Goal: Task Accomplishment & Management: Use online tool/utility

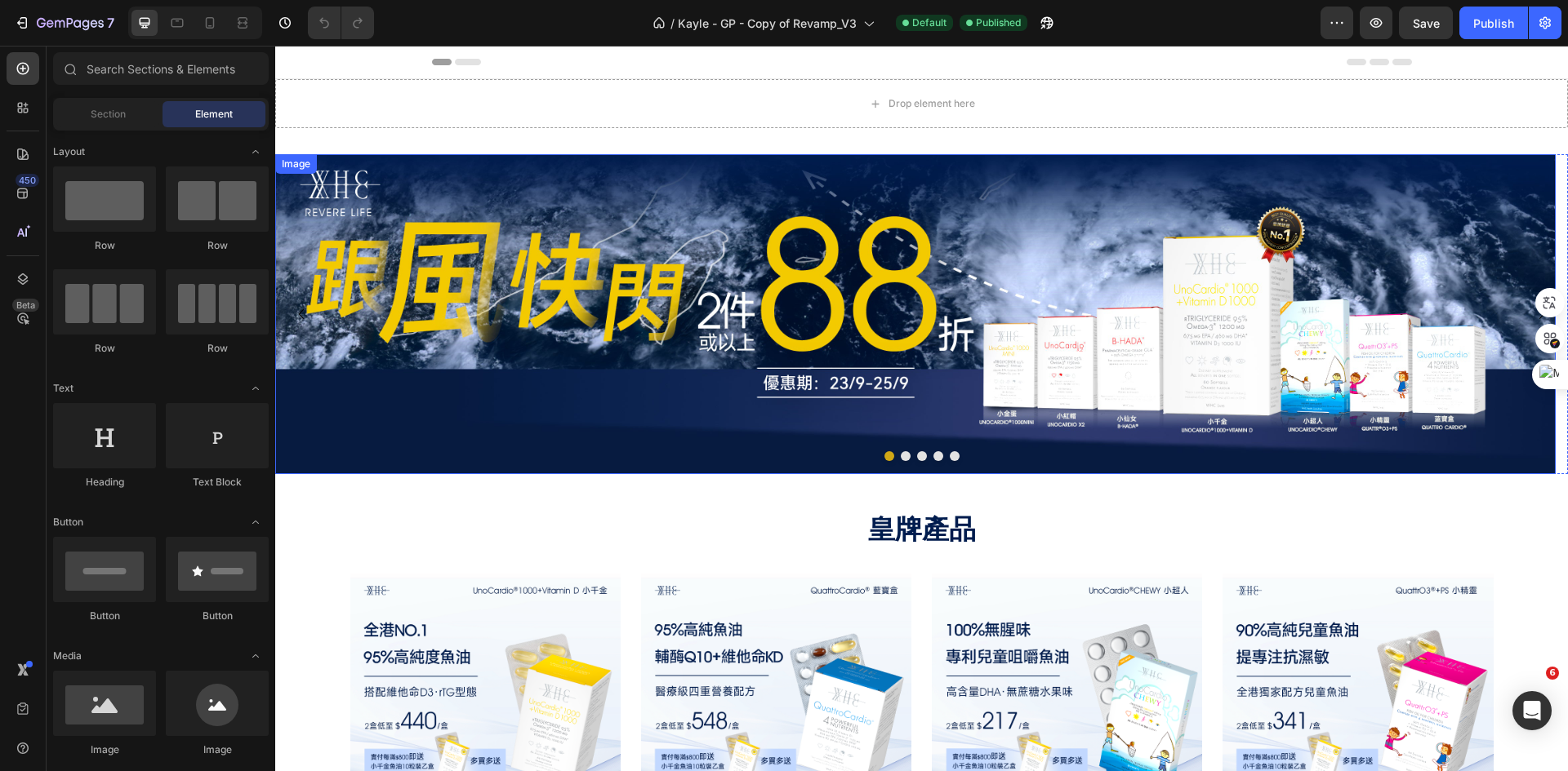
click at [814, 315] on img at bounding box center [914, 314] width 1280 height 320
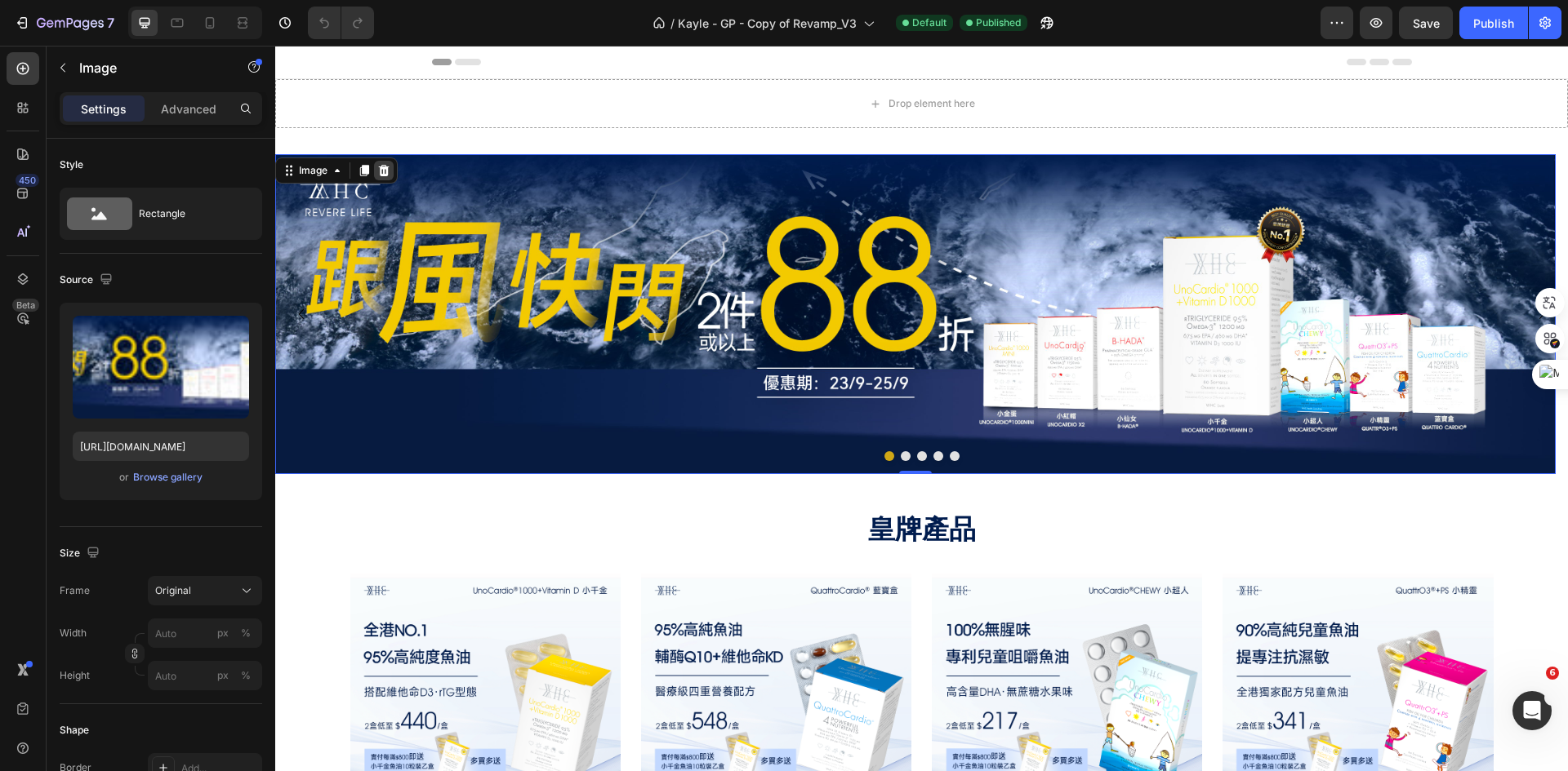
click at [384, 166] on icon at bounding box center [383, 170] width 13 height 13
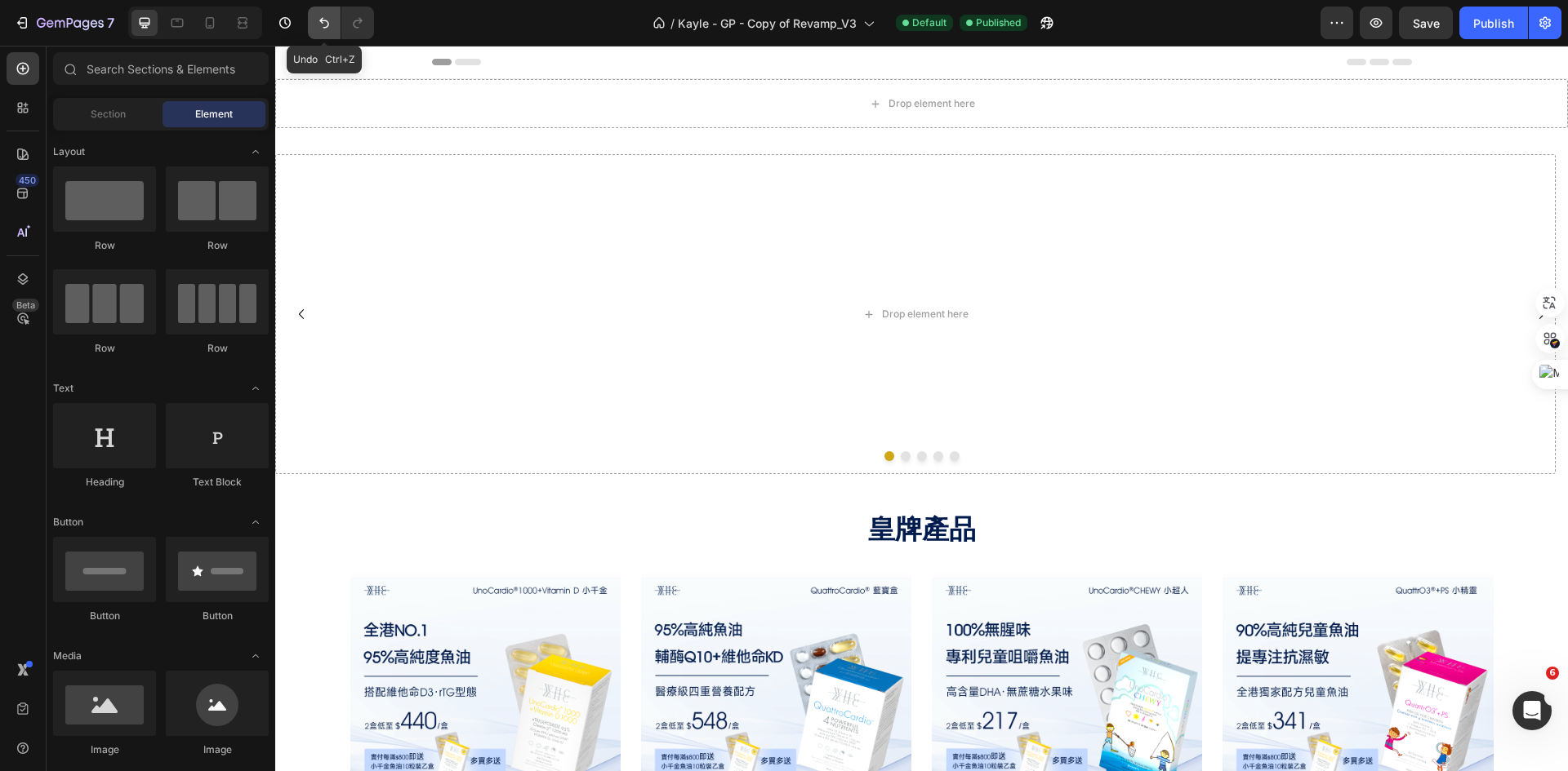
click at [323, 16] on icon "Undo/Redo" at bounding box center [324, 23] width 17 height 17
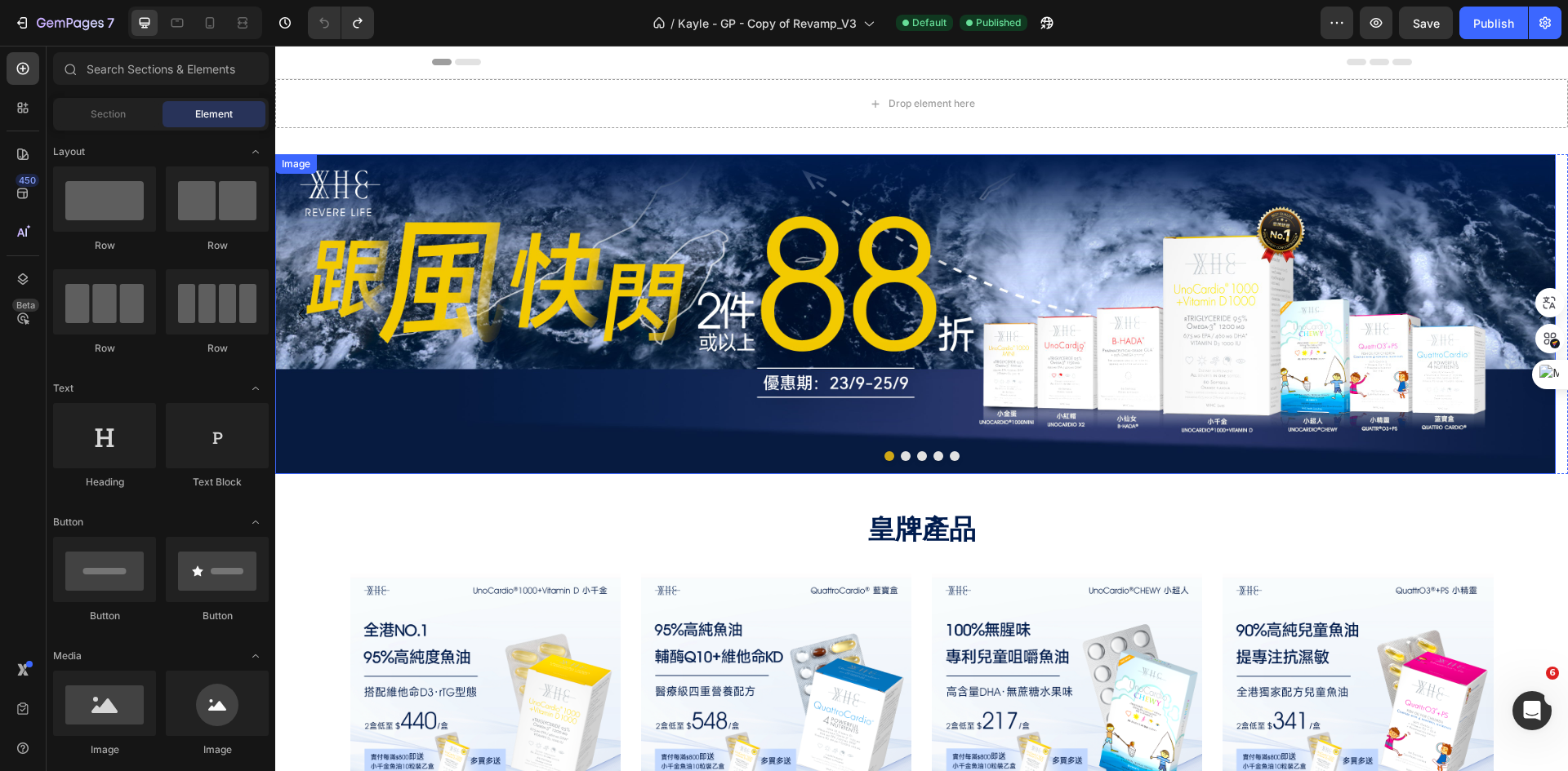
click at [787, 252] on img at bounding box center [914, 314] width 1280 height 320
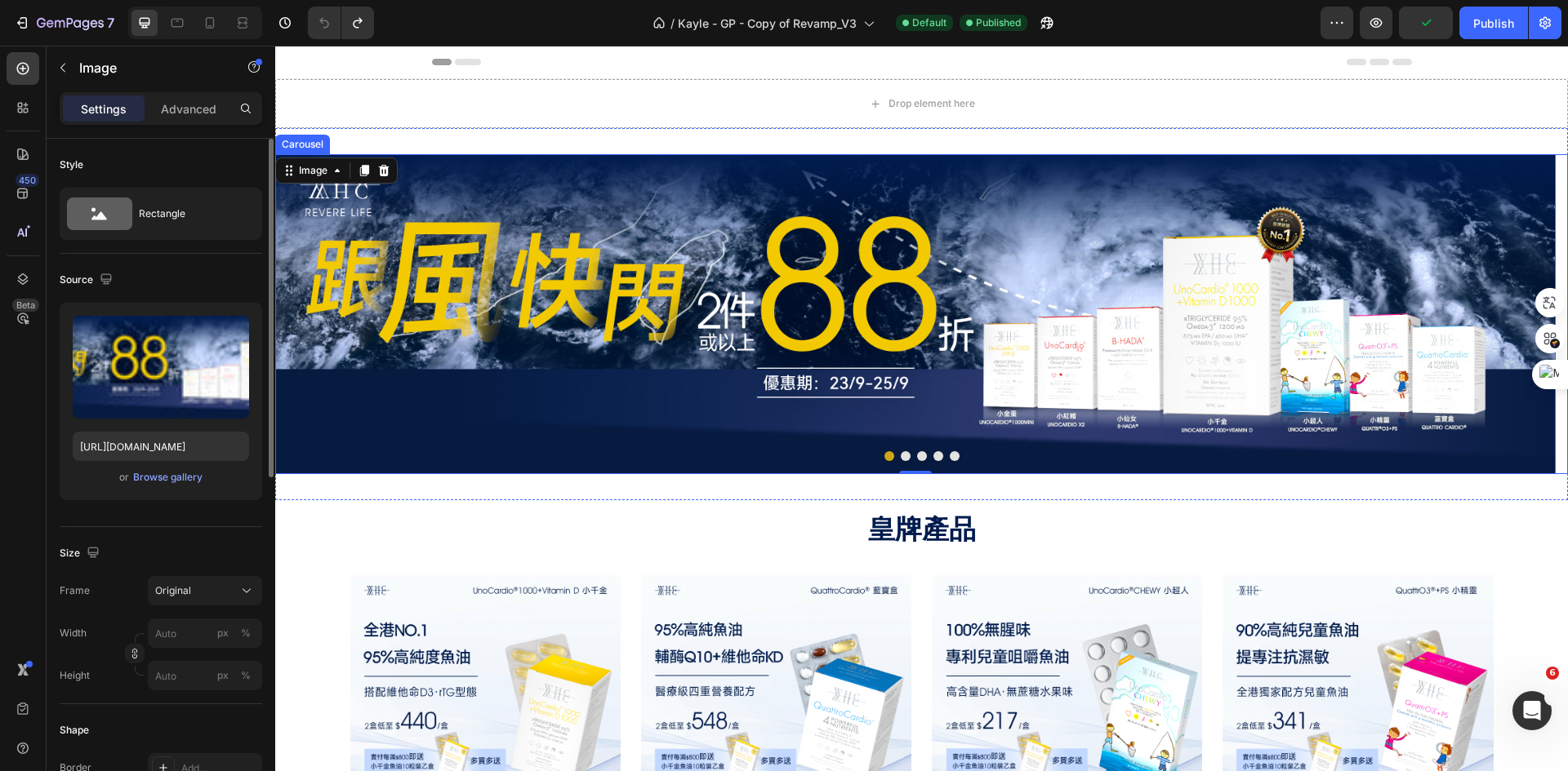
click at [900, 454] on button "Dot" at bounding box center [905, 455] width 10 height 10
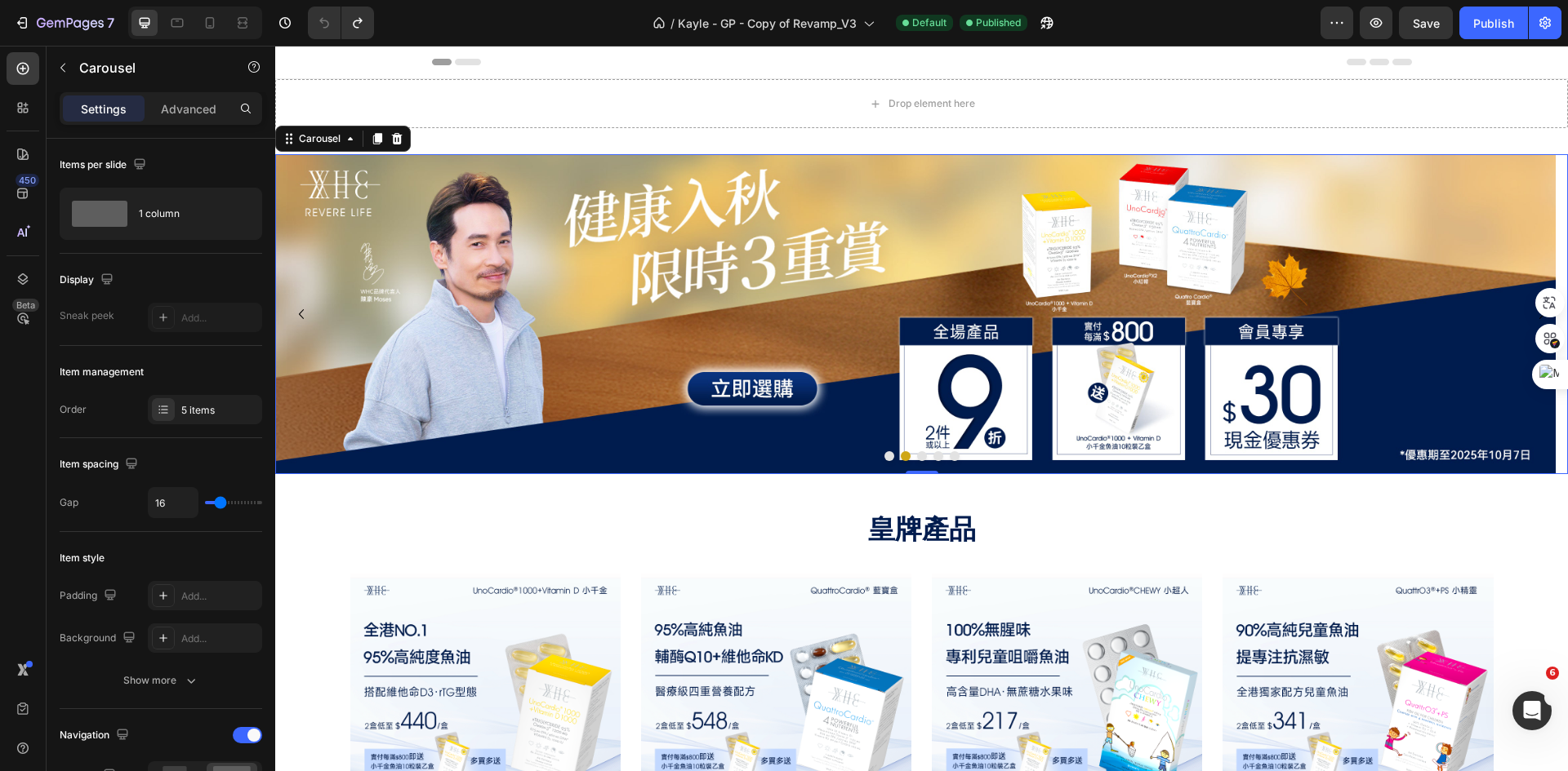
click at [884, 458] on button "Dot" at bounding box center [888, 455] width 10 height 10
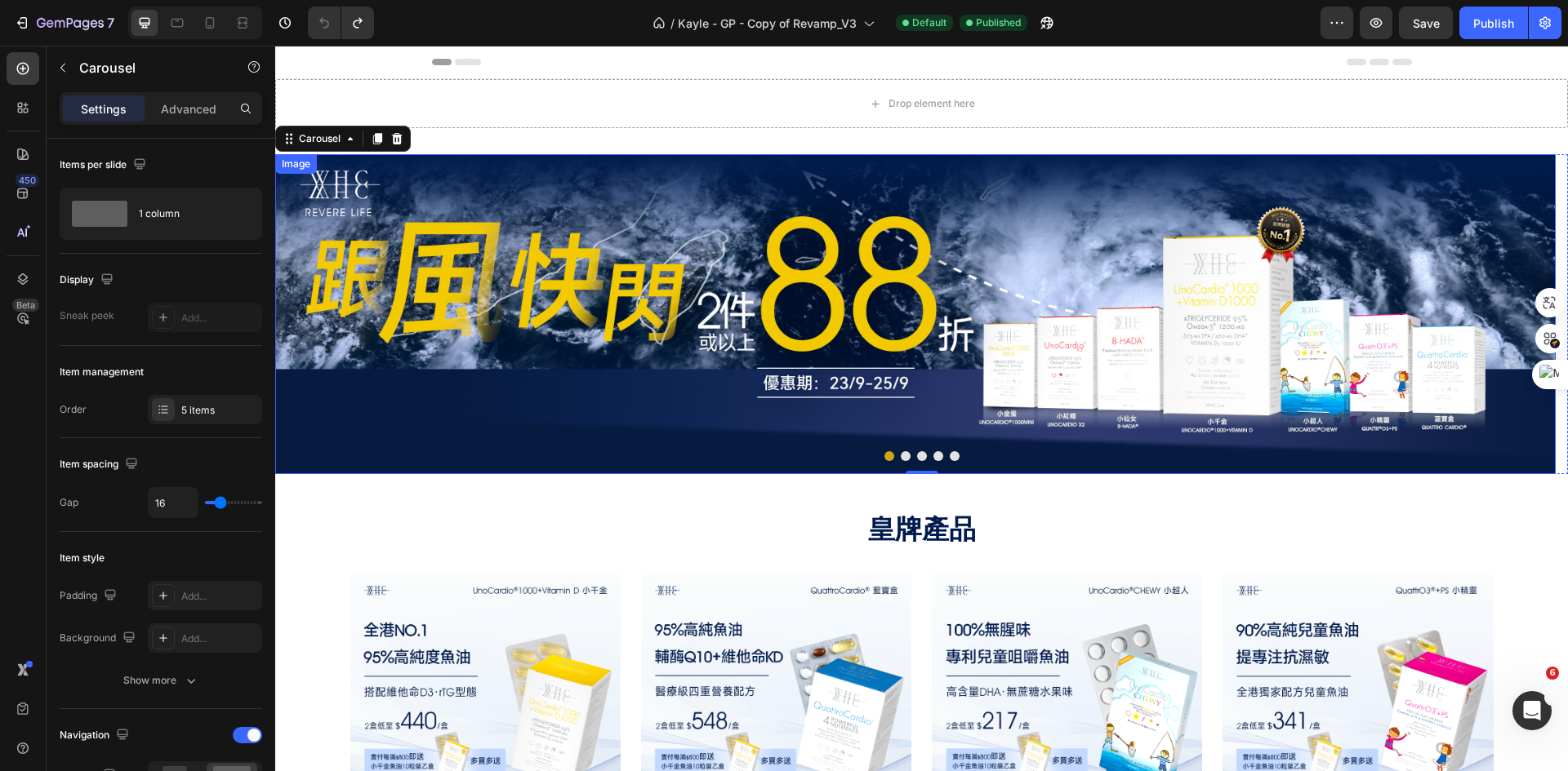
click at [485, 235] on img at bounding box center [914, 314] width 1280 height 320
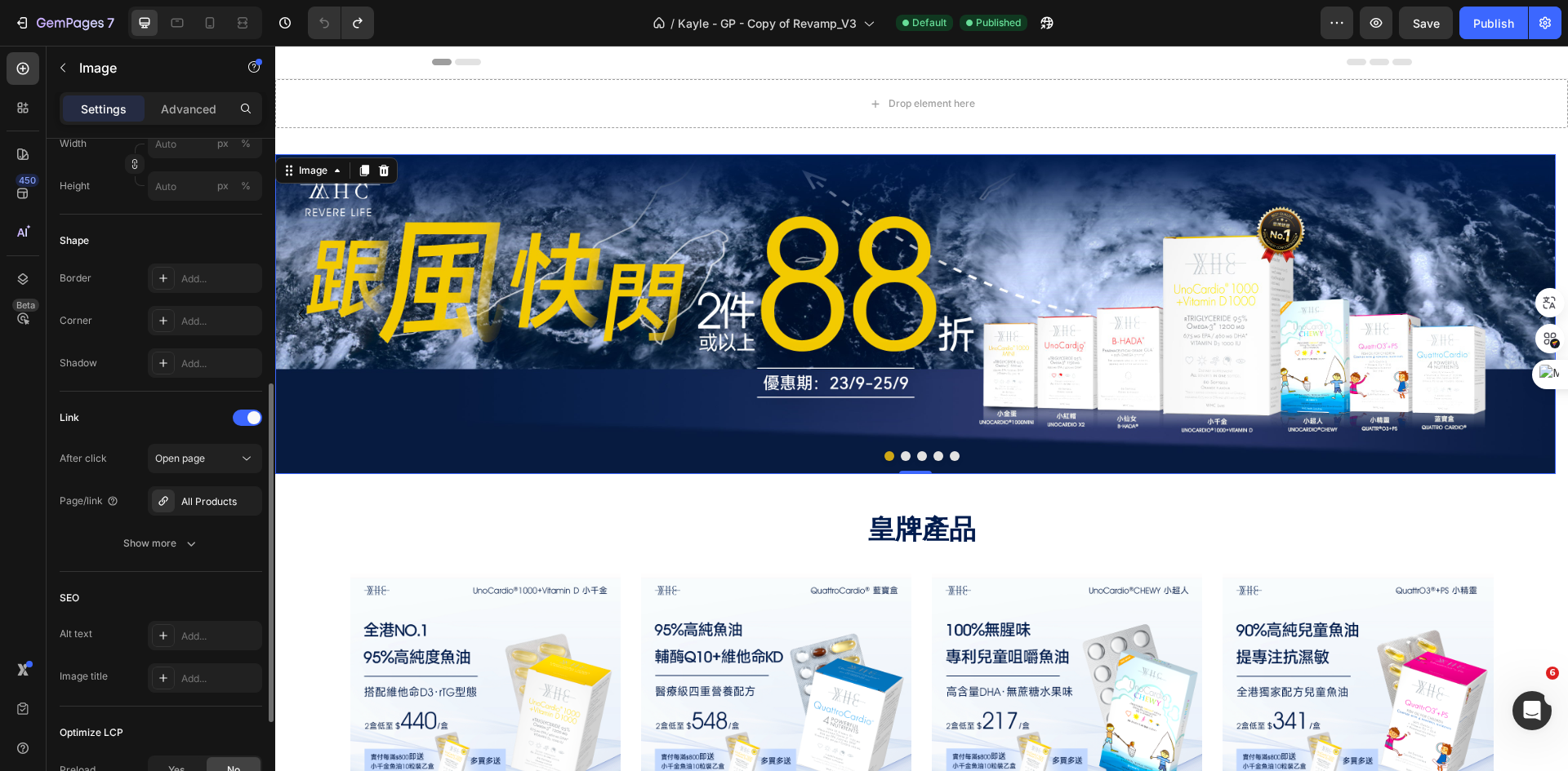
scroll to position [680, 0]
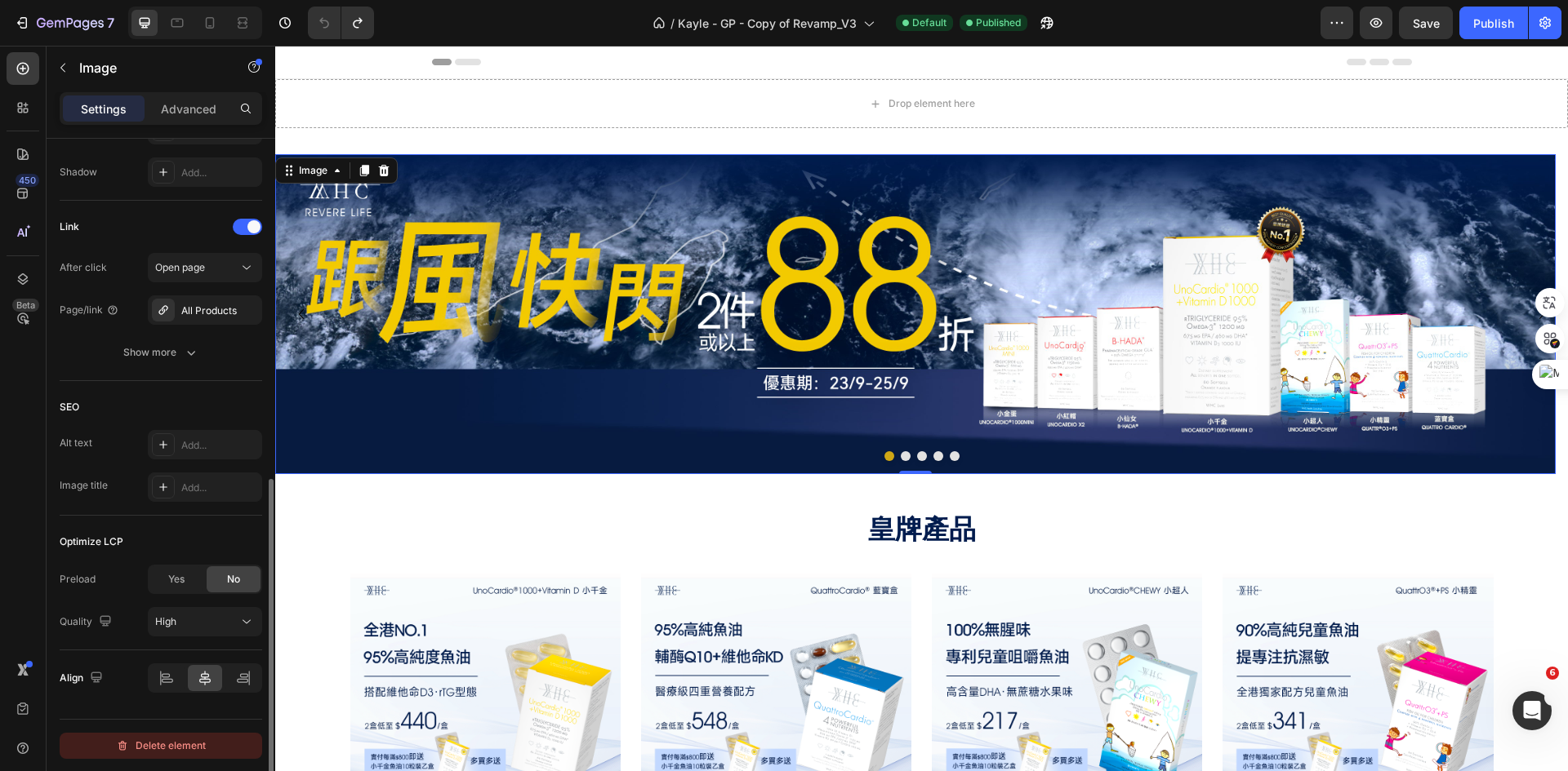
click at [172, 744] on div "Delete element" at bounding box center [161, 746] width 90 height 19
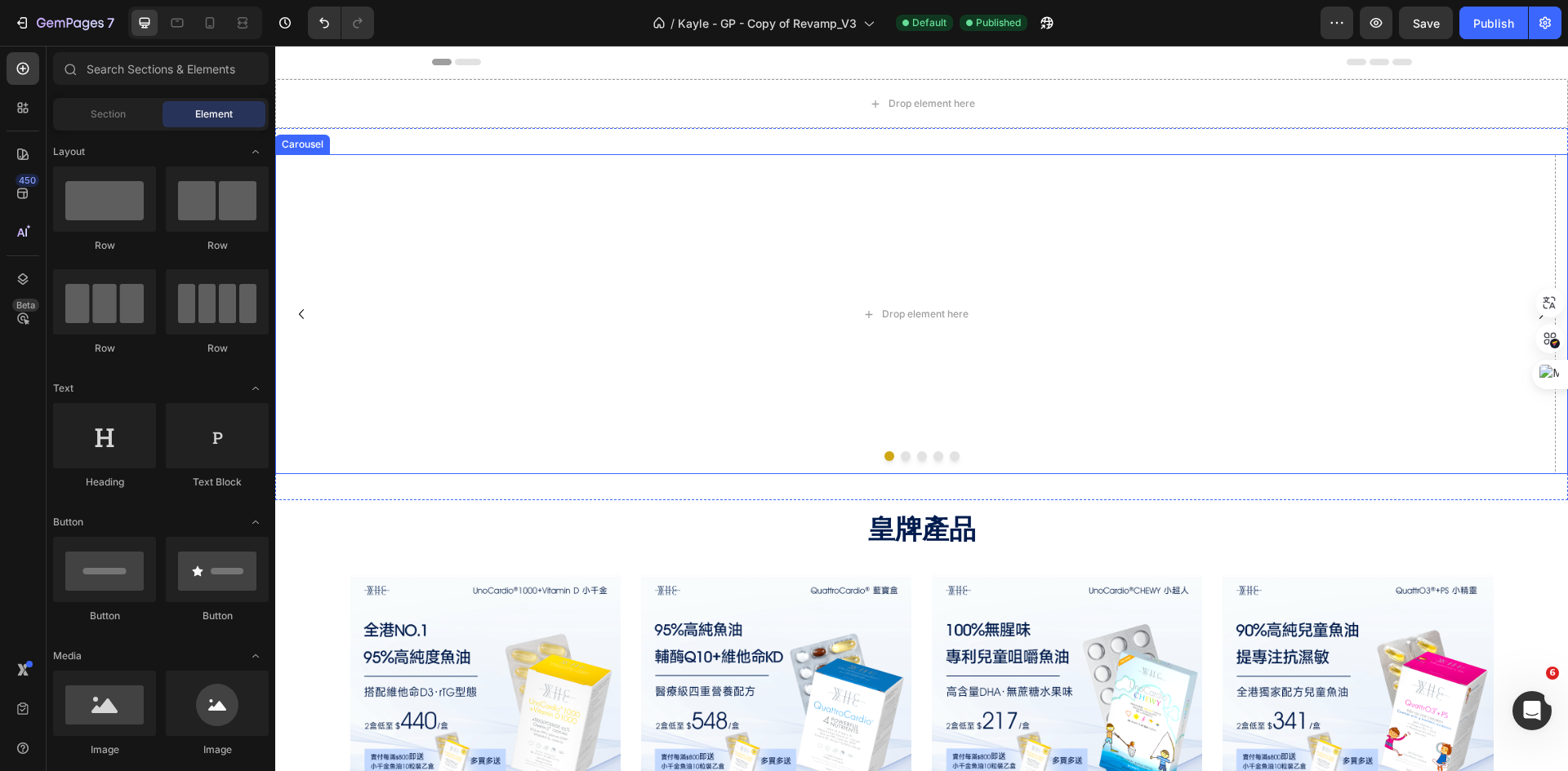
click at [900, 457] on button "Dot" at bounding box center [905, 455] width 10 height 10
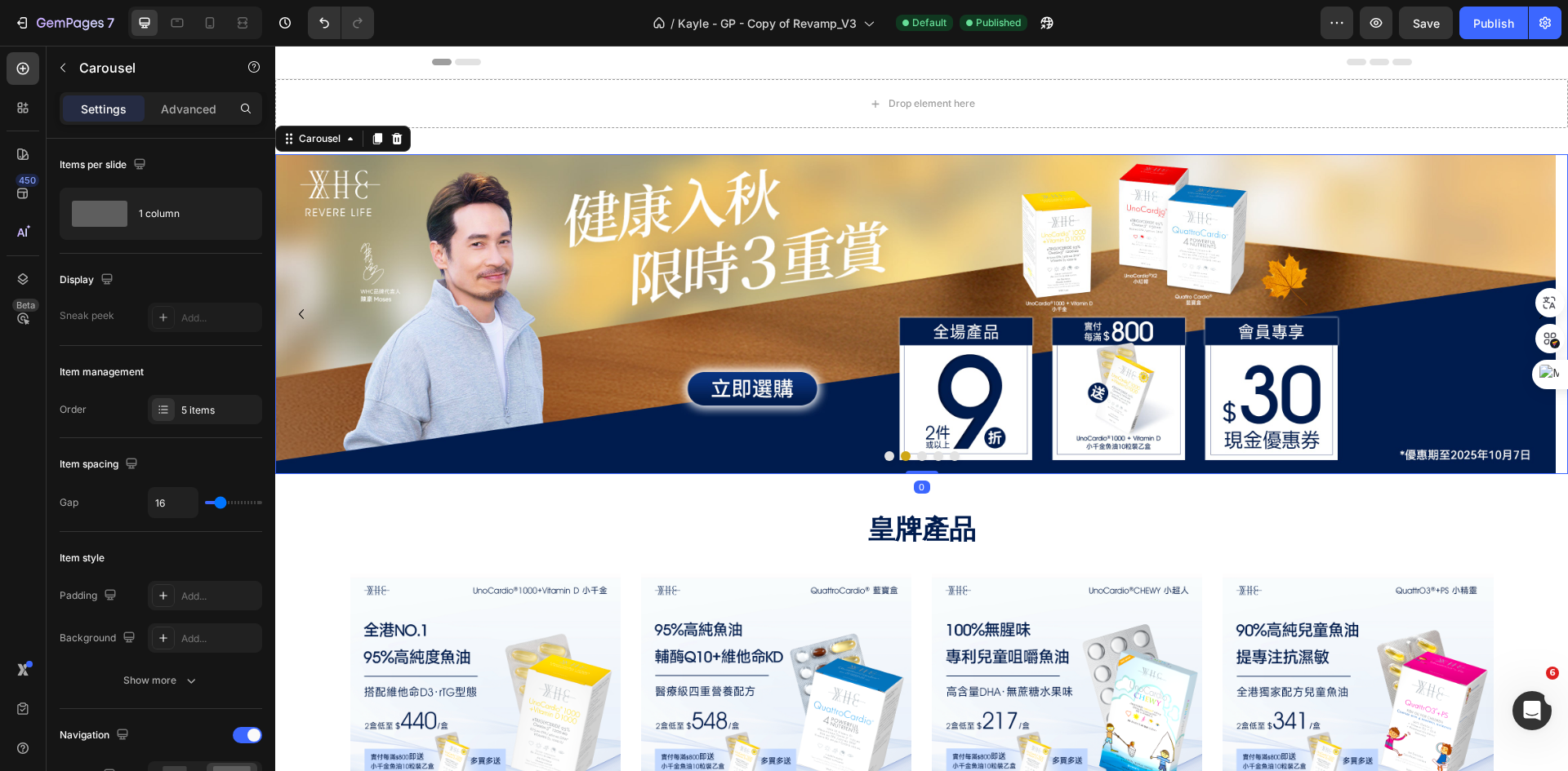
click at [884, 456] on button "Dot" at bounding box center [888, 455] width 10 height 10
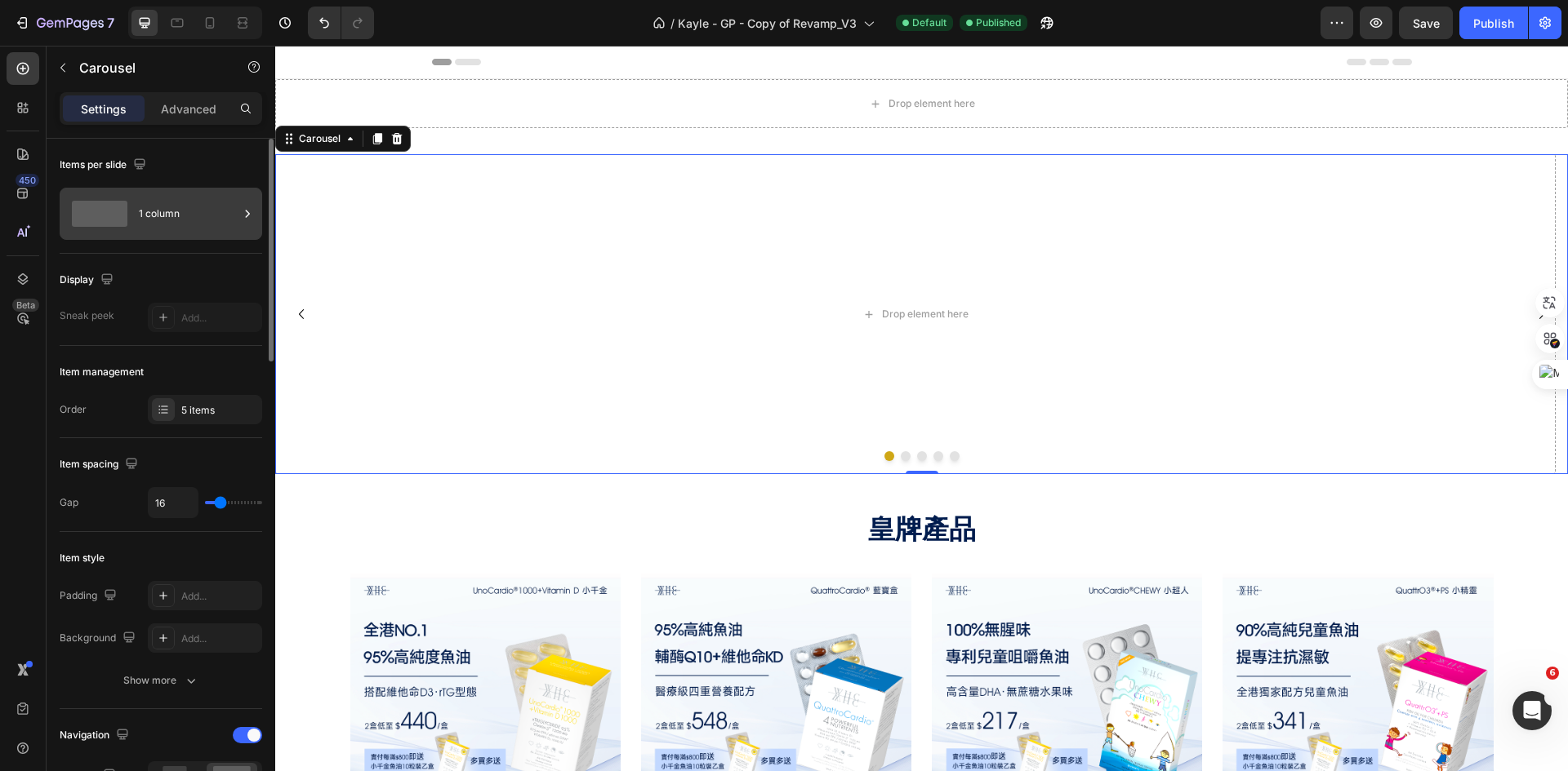
click at [243, 217] on icon at bounding box center [247, 214] width 17 height 17
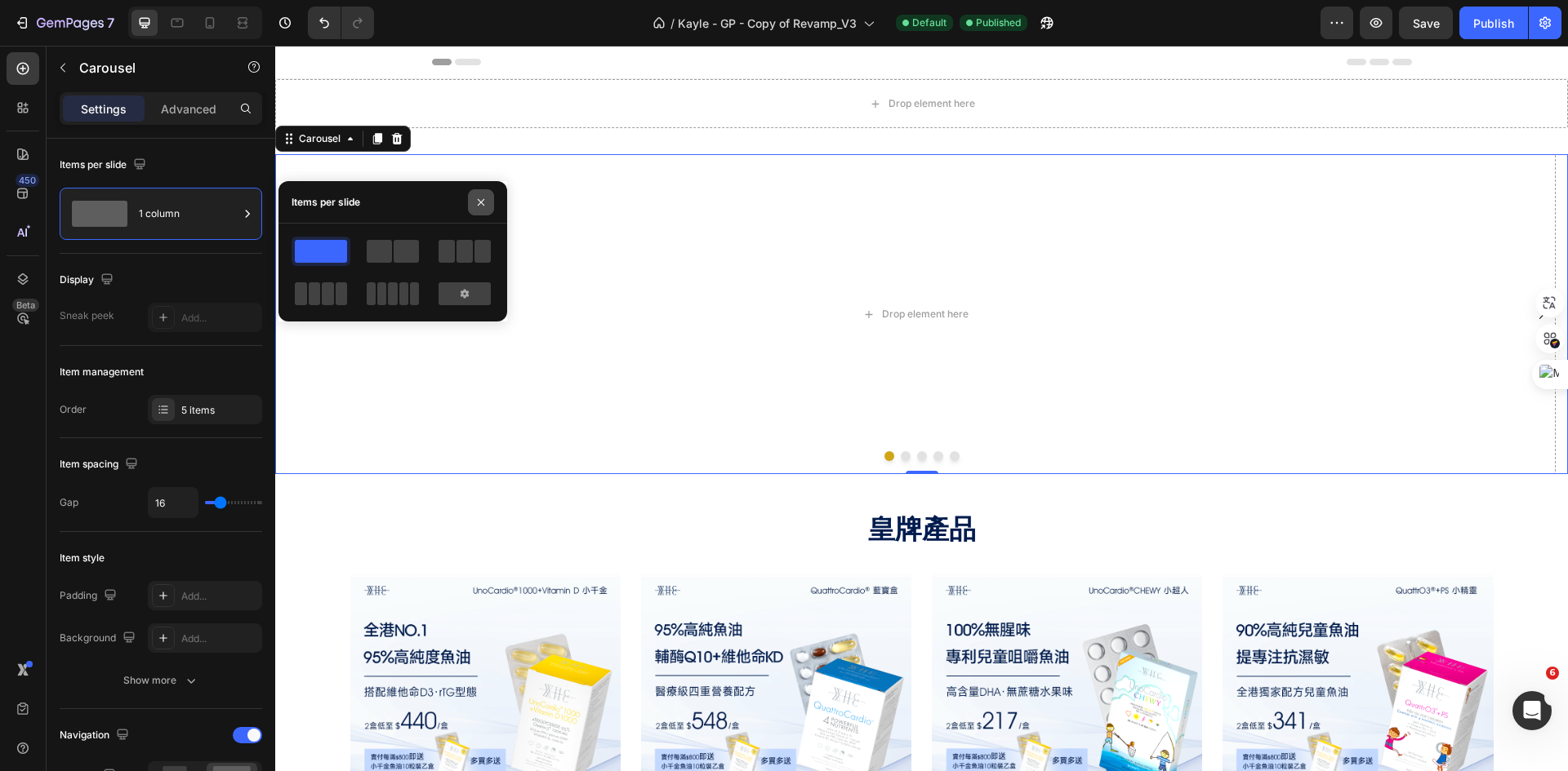
click at [483, 197] on icon "button" at bounding box center [481, 202] width 13 height 13
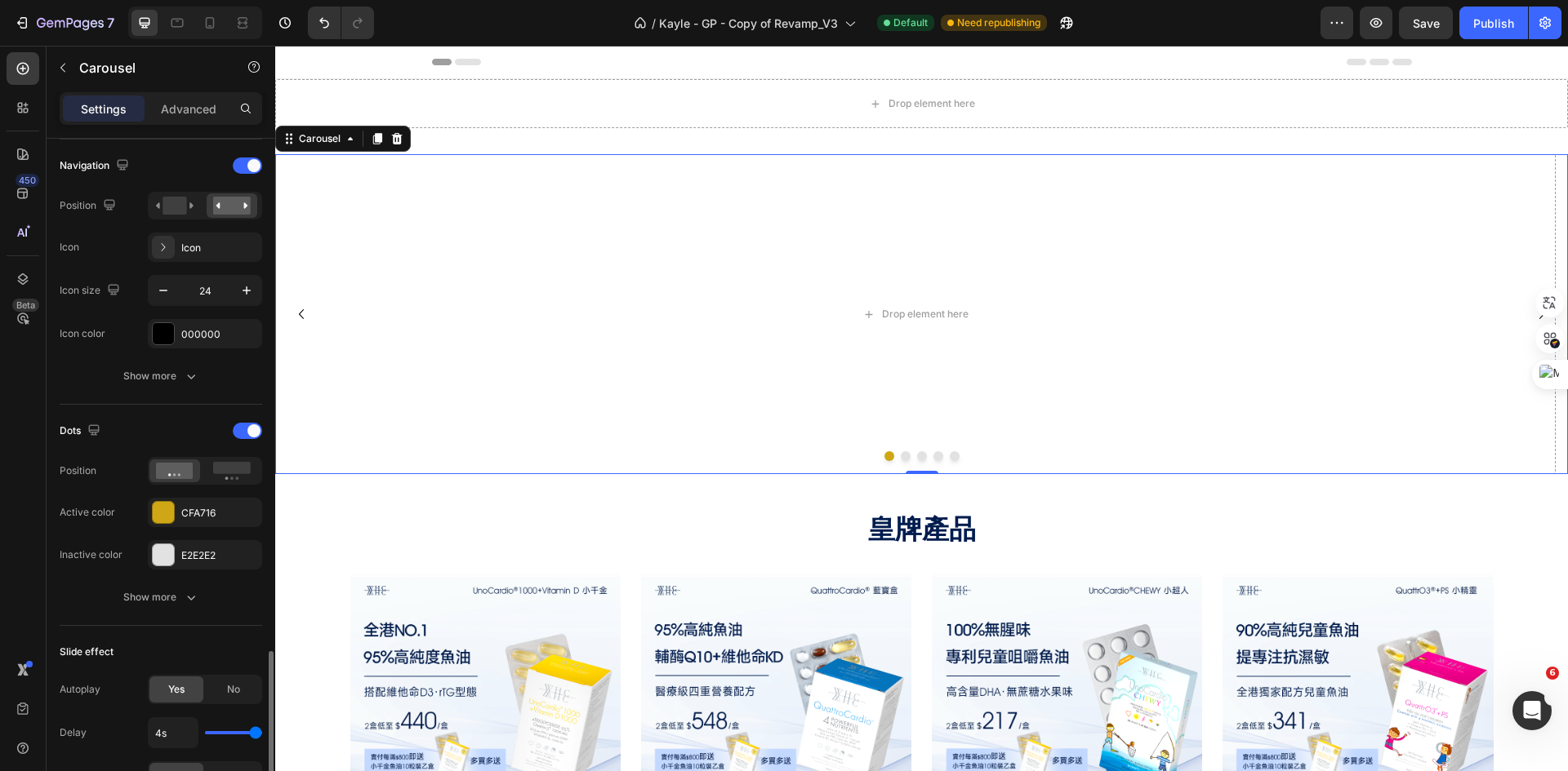
scroll to position [488, 0]
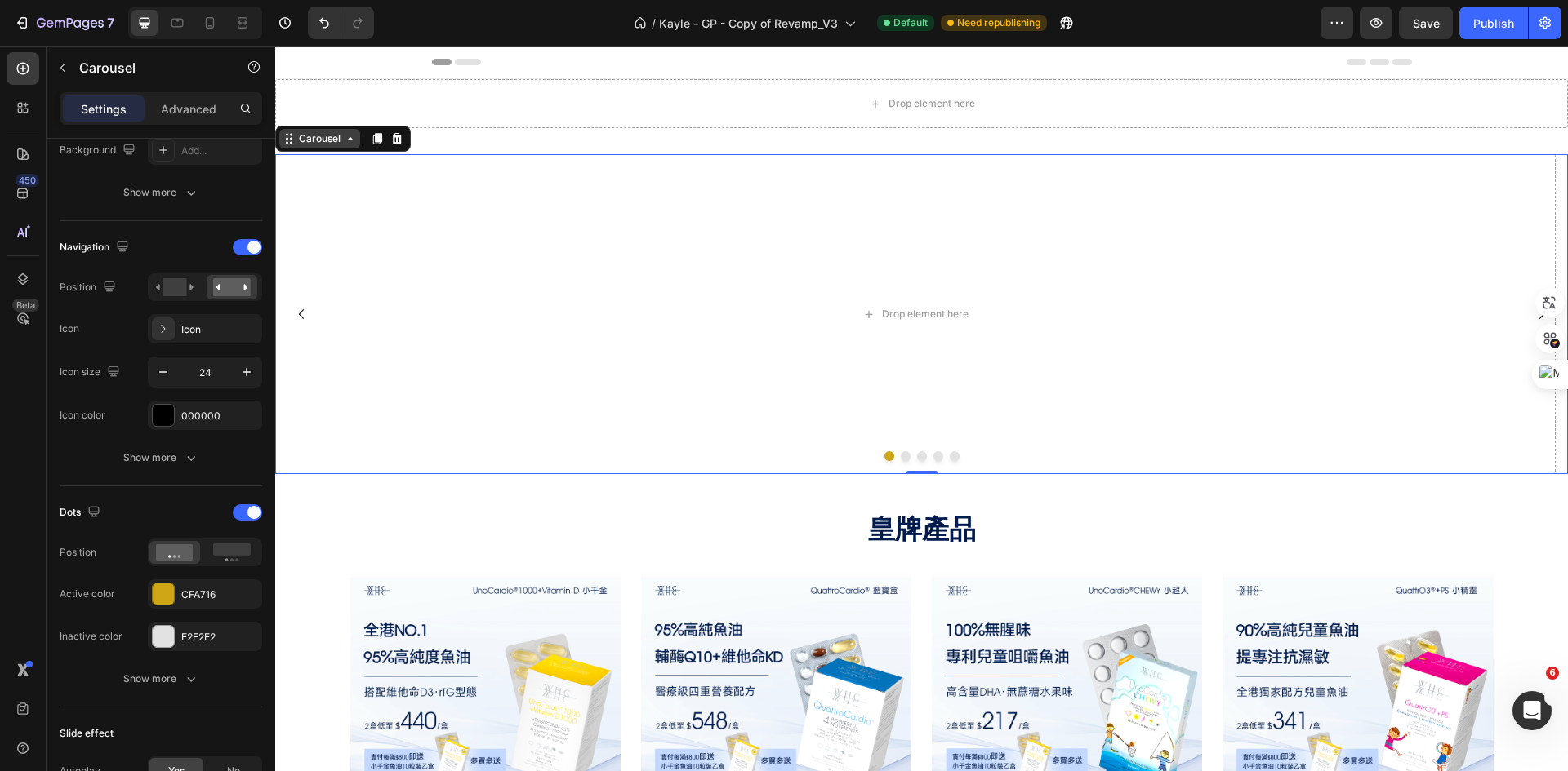
click at [353, 142] on icon at bounding box center [350, 139] width 13 height 13
click at [351, 145] on icon at bounding box center [350, 139] width 13 height 13
click at [165, 453] on div "Show more" at bounding box center [161, 458] width 76 height 17
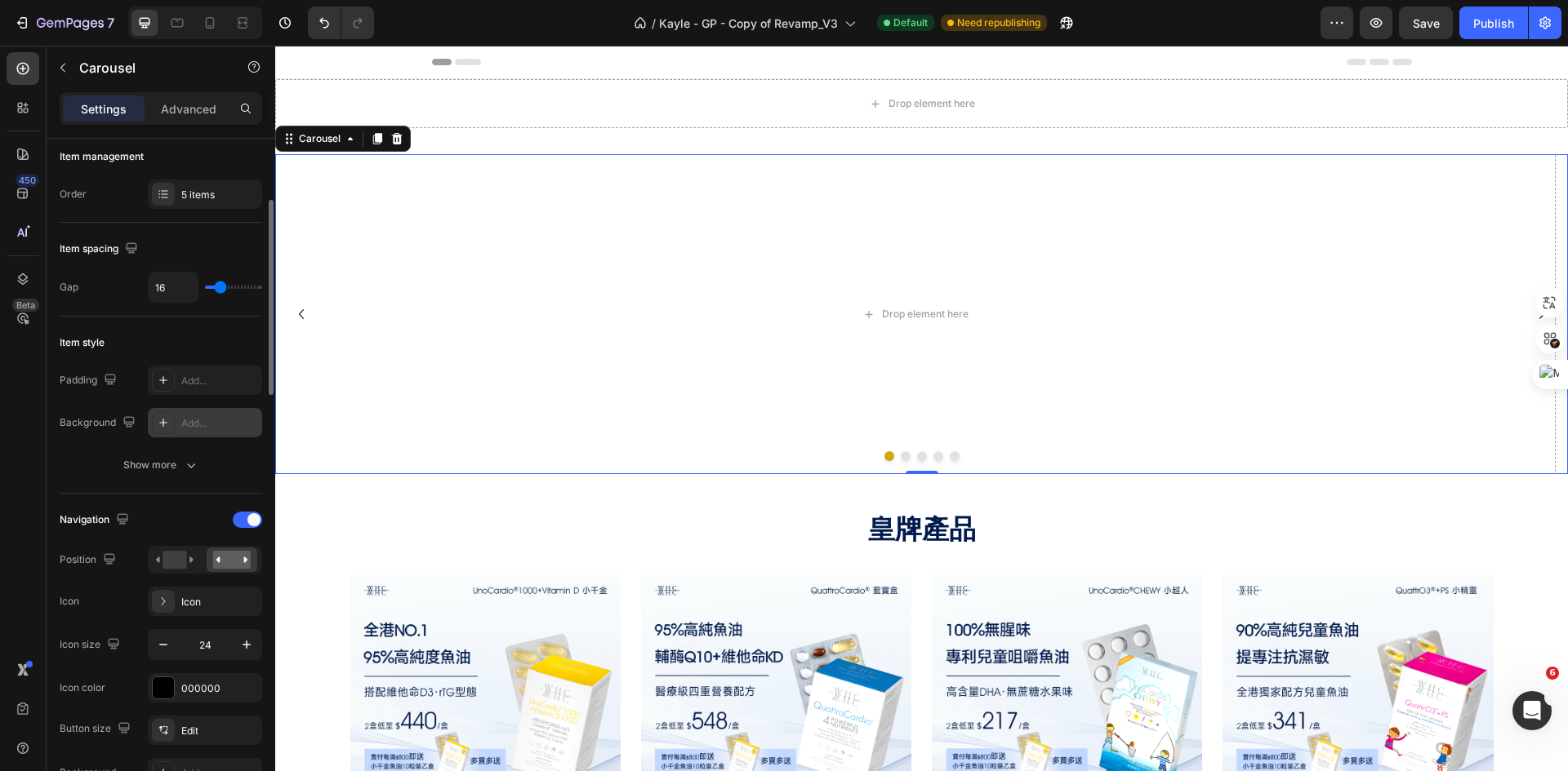
scroll to position [0, 0]
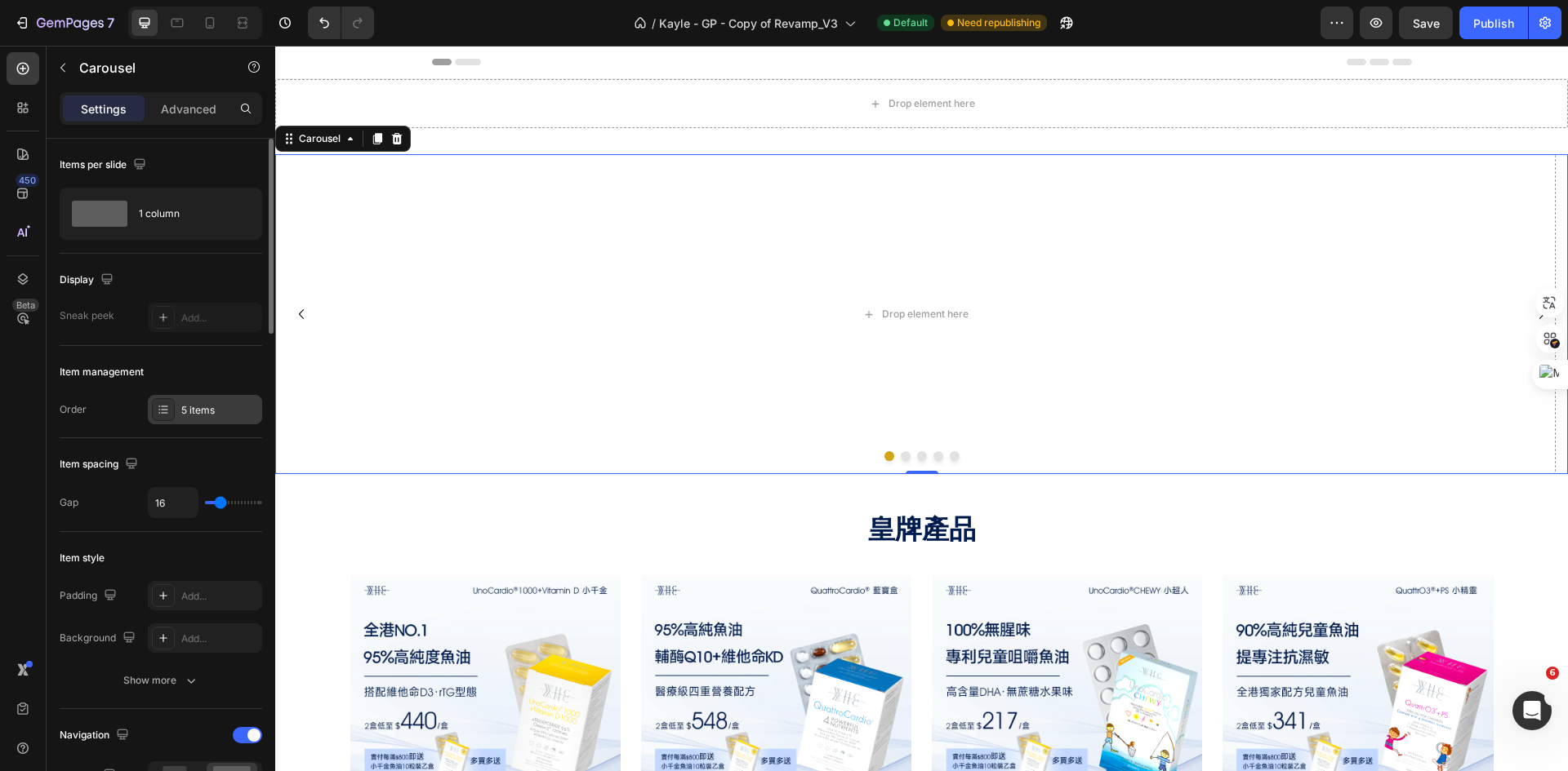
click at [223, 408] on div "5 items" at bounding box center [220, 410] width 77 height 15
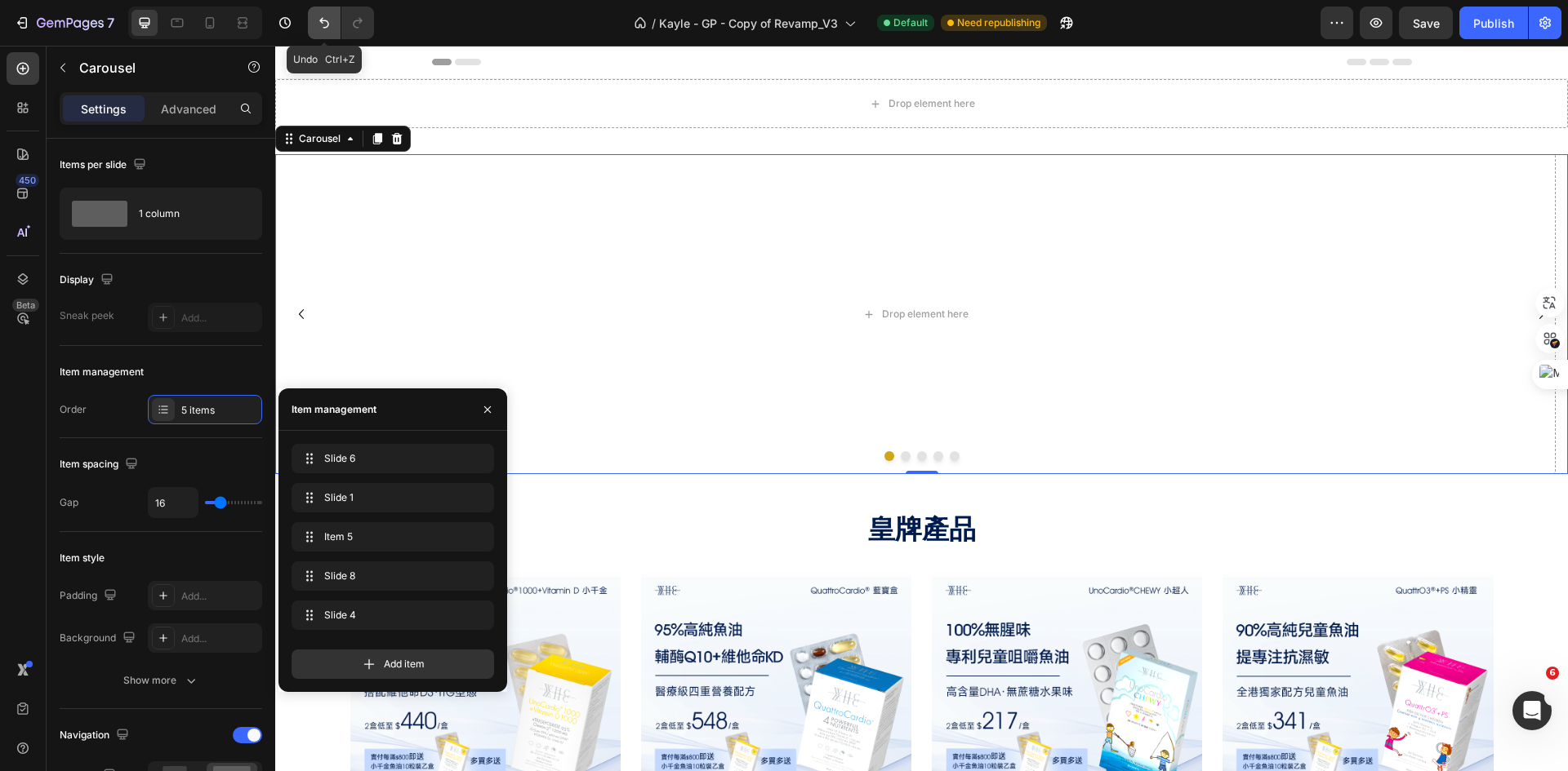
click at [332, 21] on icon "Undo/Redo" at bounding box center [324, 23] width 17 height 17
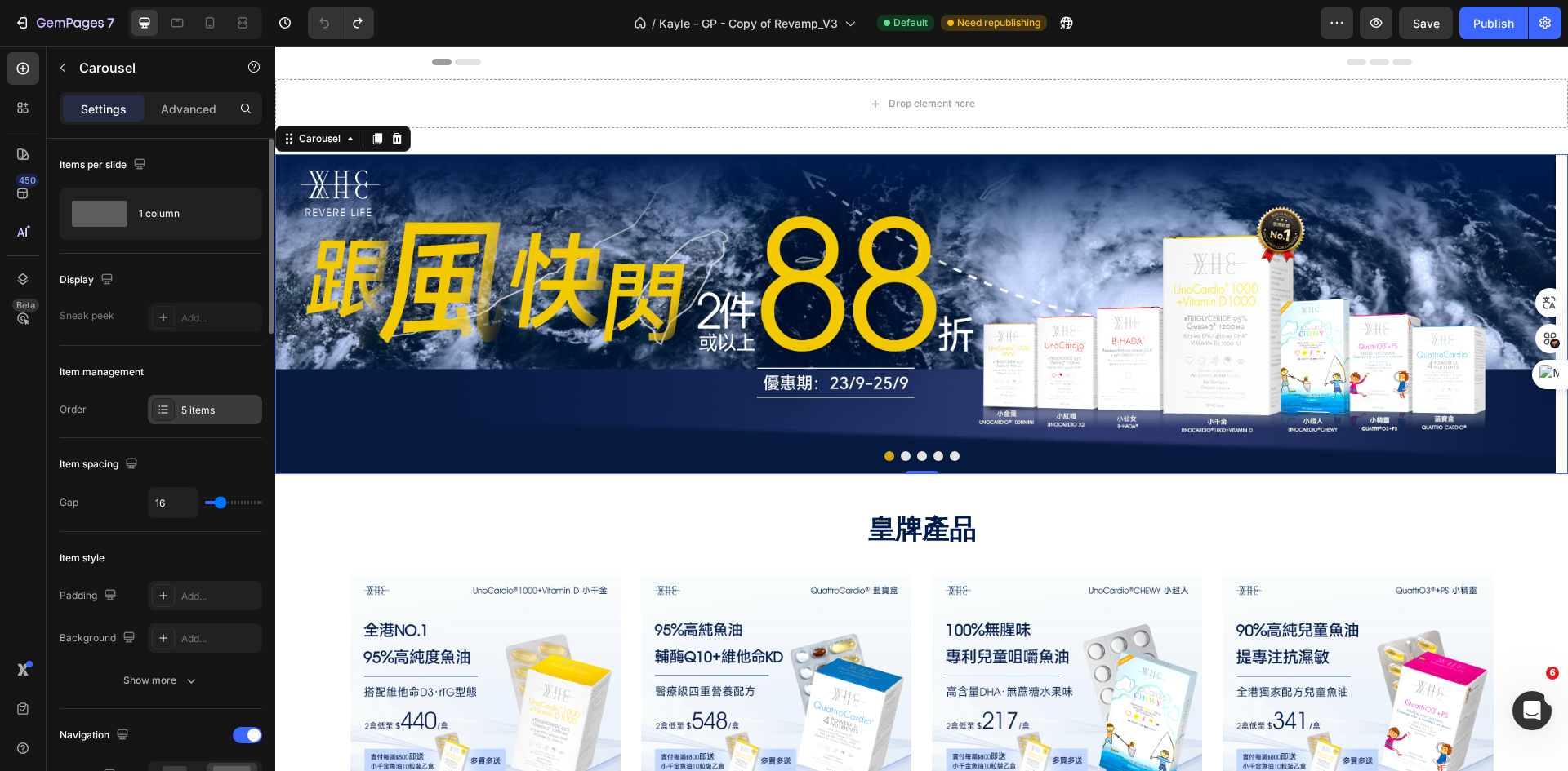
click at [210, 406] on div "5 items" at bounding box center [220, 410] width 77 height 15
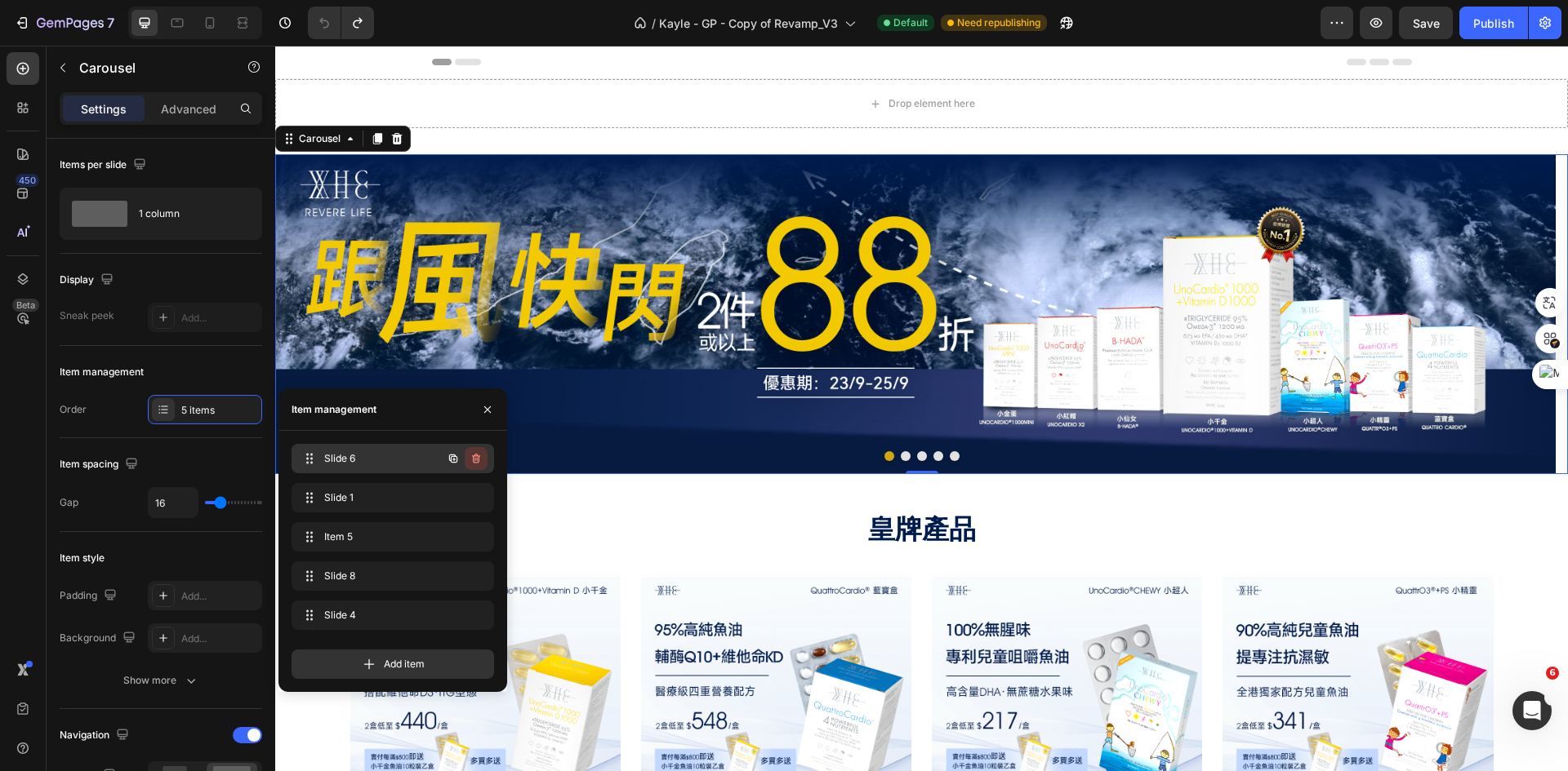
click at [477, 456] on icon "button" at bounding box center [476, 458] width 8 height 10
click at [464, 457] on div "Delete" at bounding box center [465, 458] width 31 height 15
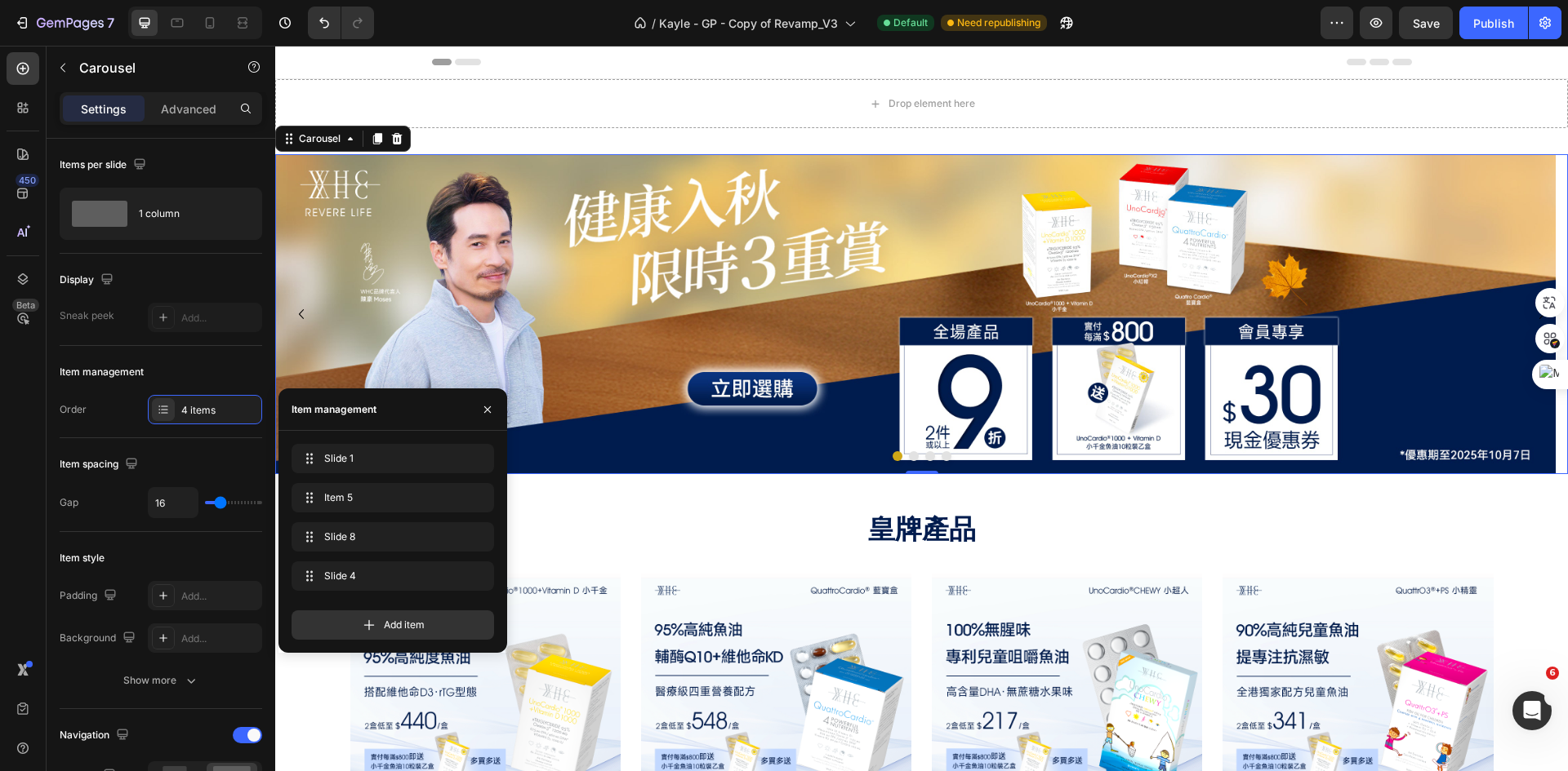
click at [909, 461] on button "Dot" at bounding box center [914, 455] width 10 height 10
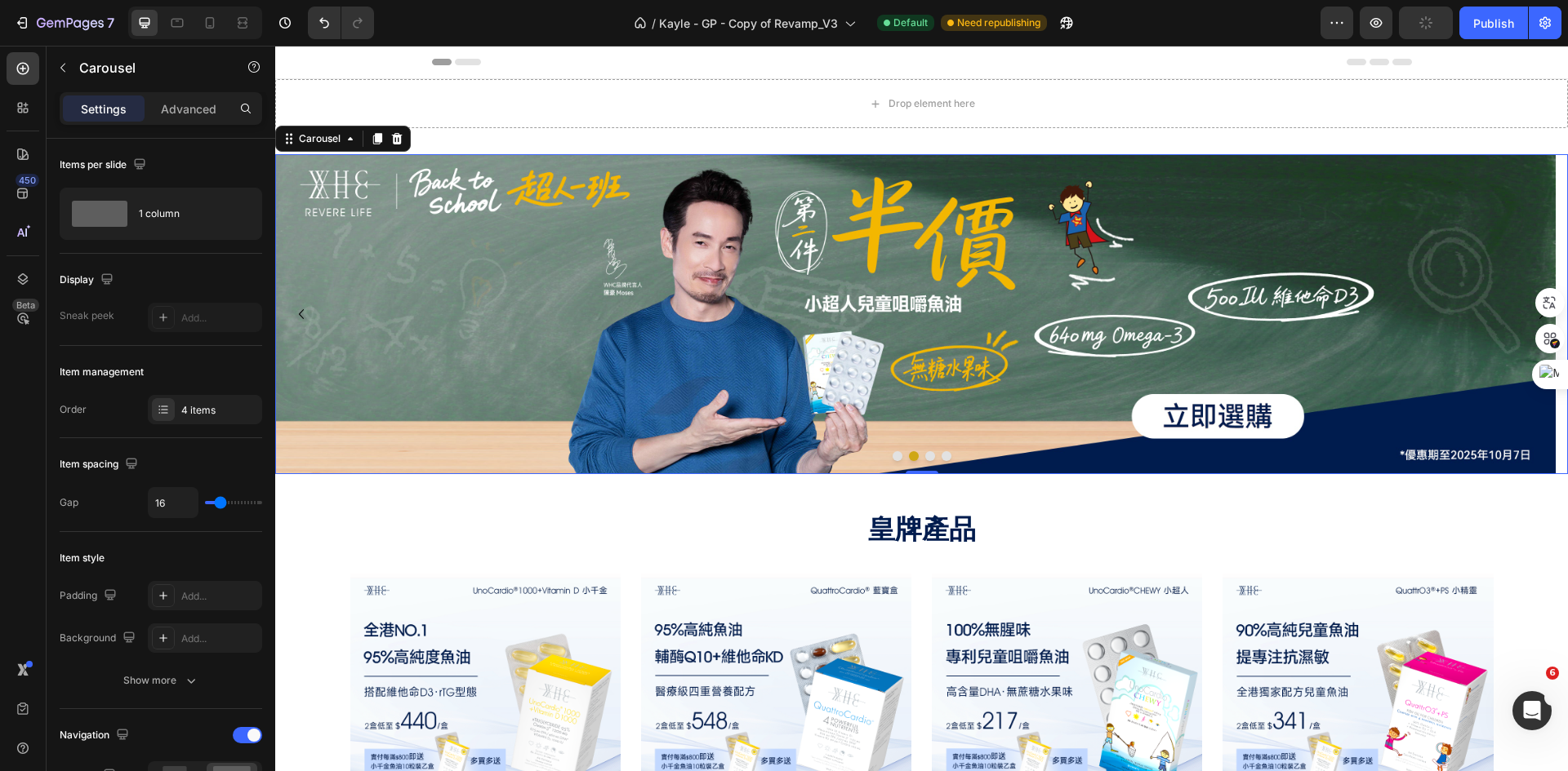
click at [925, 457] on button "Dot" at bounding box center [929, 455] width 10 height 10
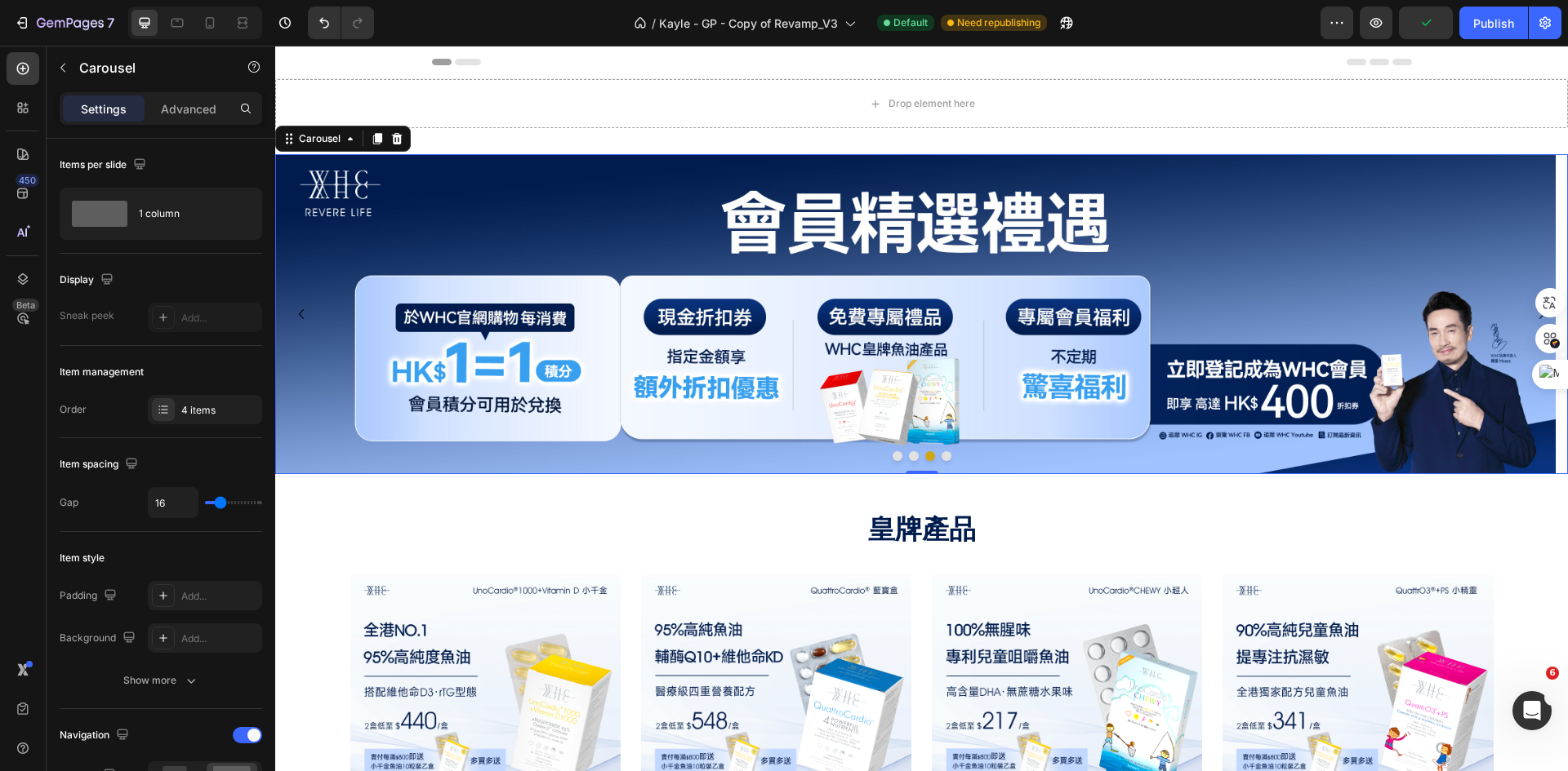
click at [941, 458] on button "Dot" at bounding box center [946, 455] width 10 height 10
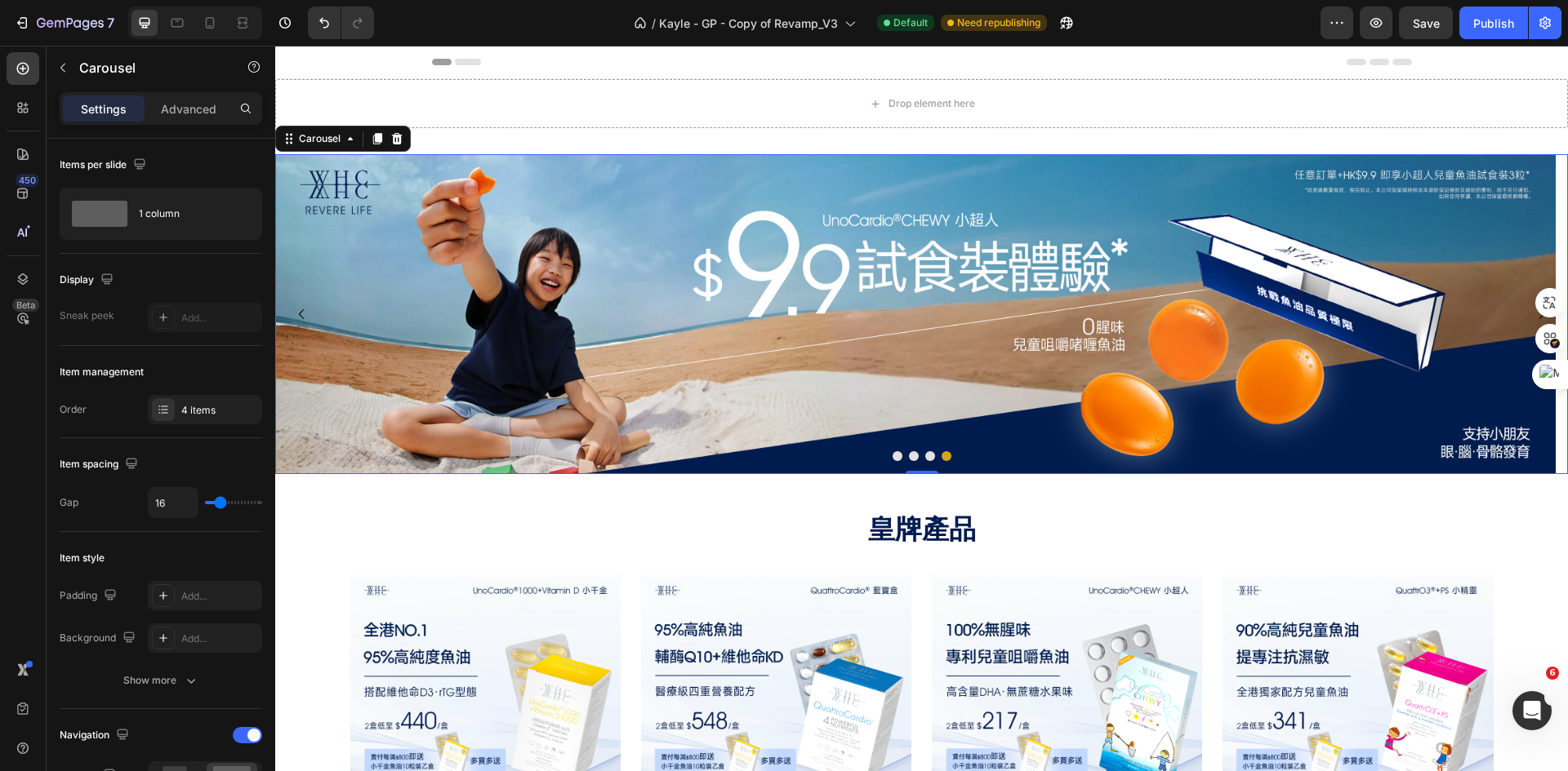
click at [893, 453] on button "Dot" at bounding box center [897, 455] width 10 height 10
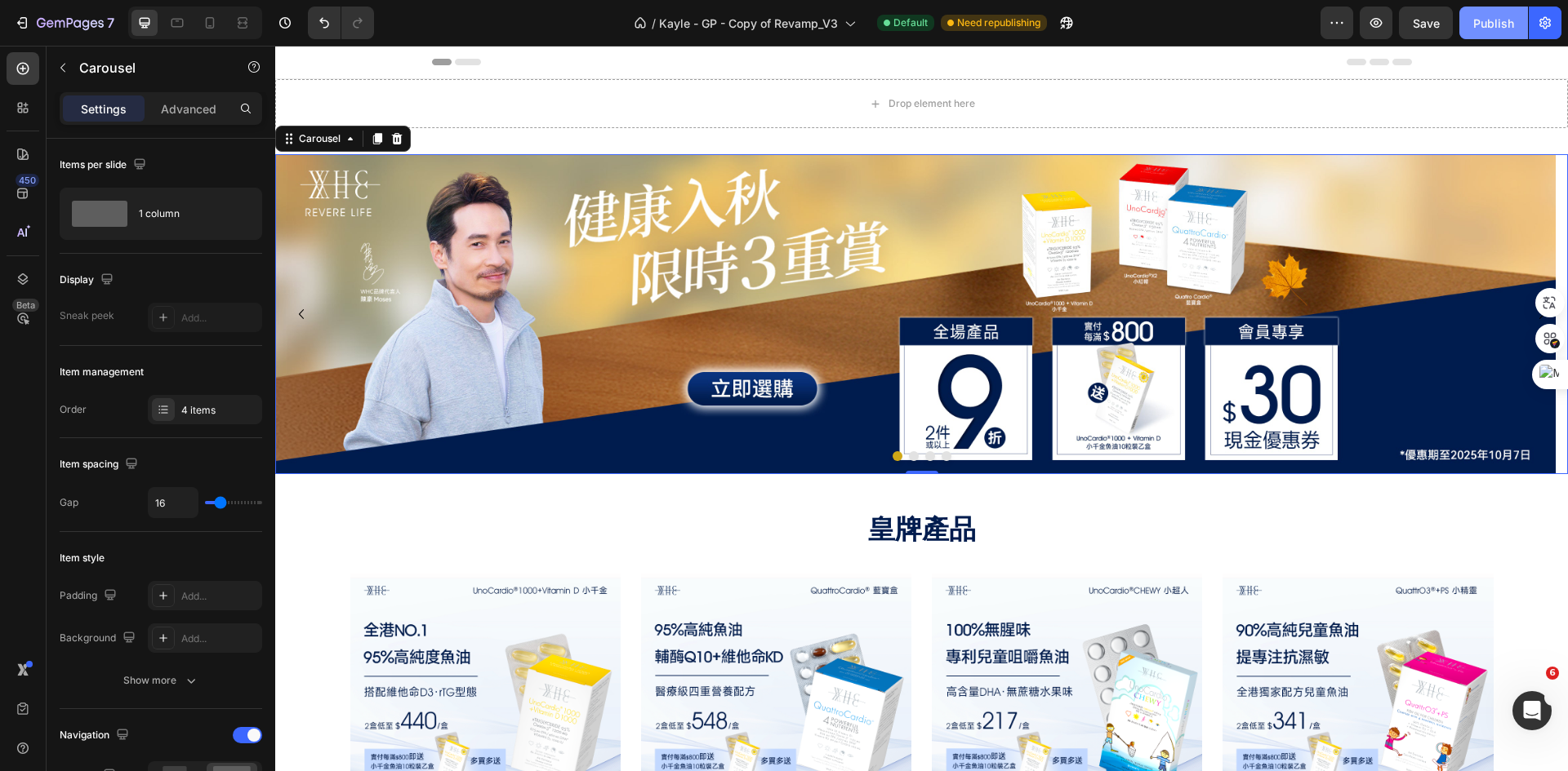
click at [1503, 19] on div "Publish" at bounding box center [1493, 24] width 41 height 17
click at [207, 22] on icon at bounding box center [210, 23] width 9 height 11
type input "32"
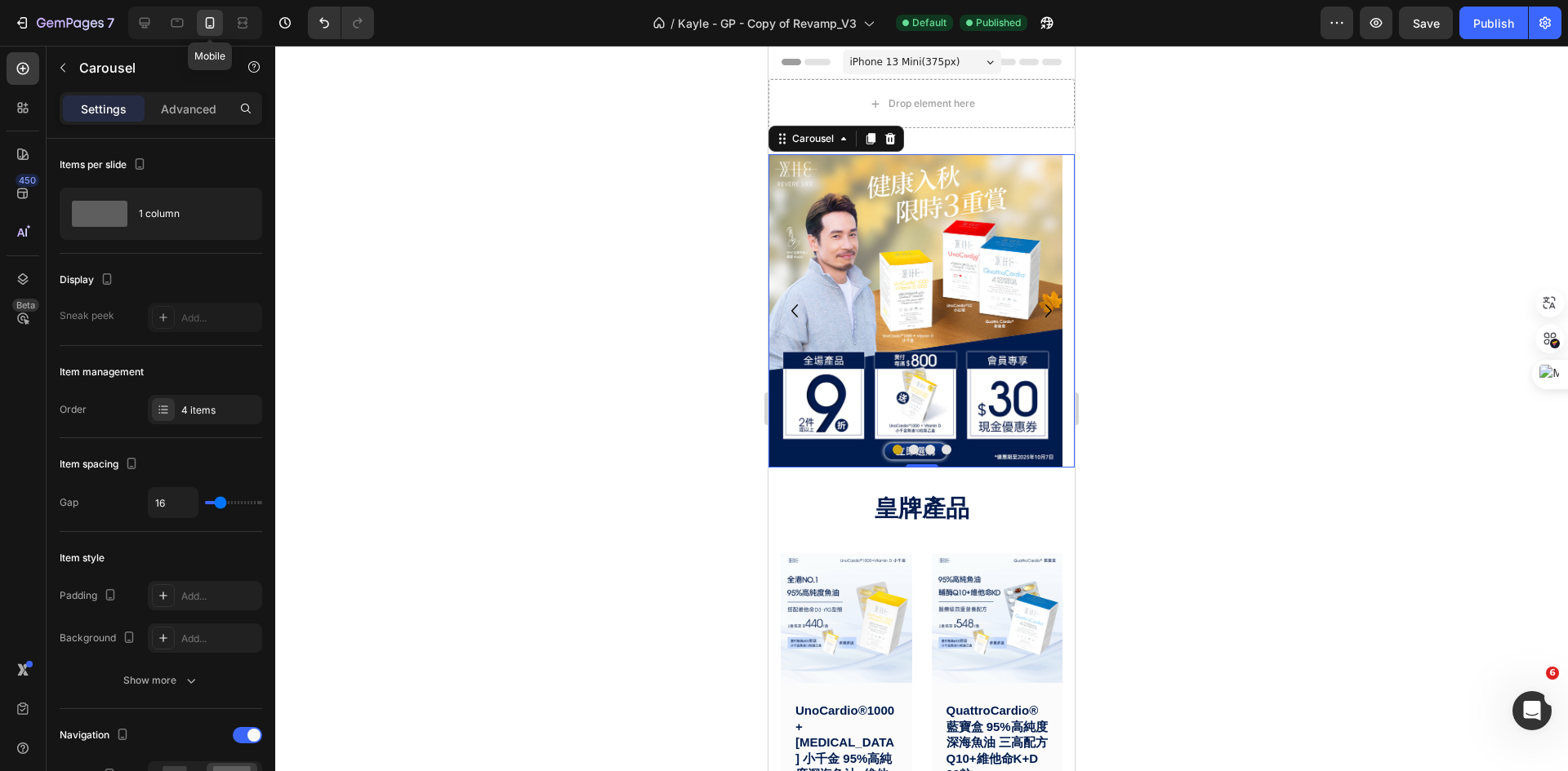
scroll to position [51, 0]
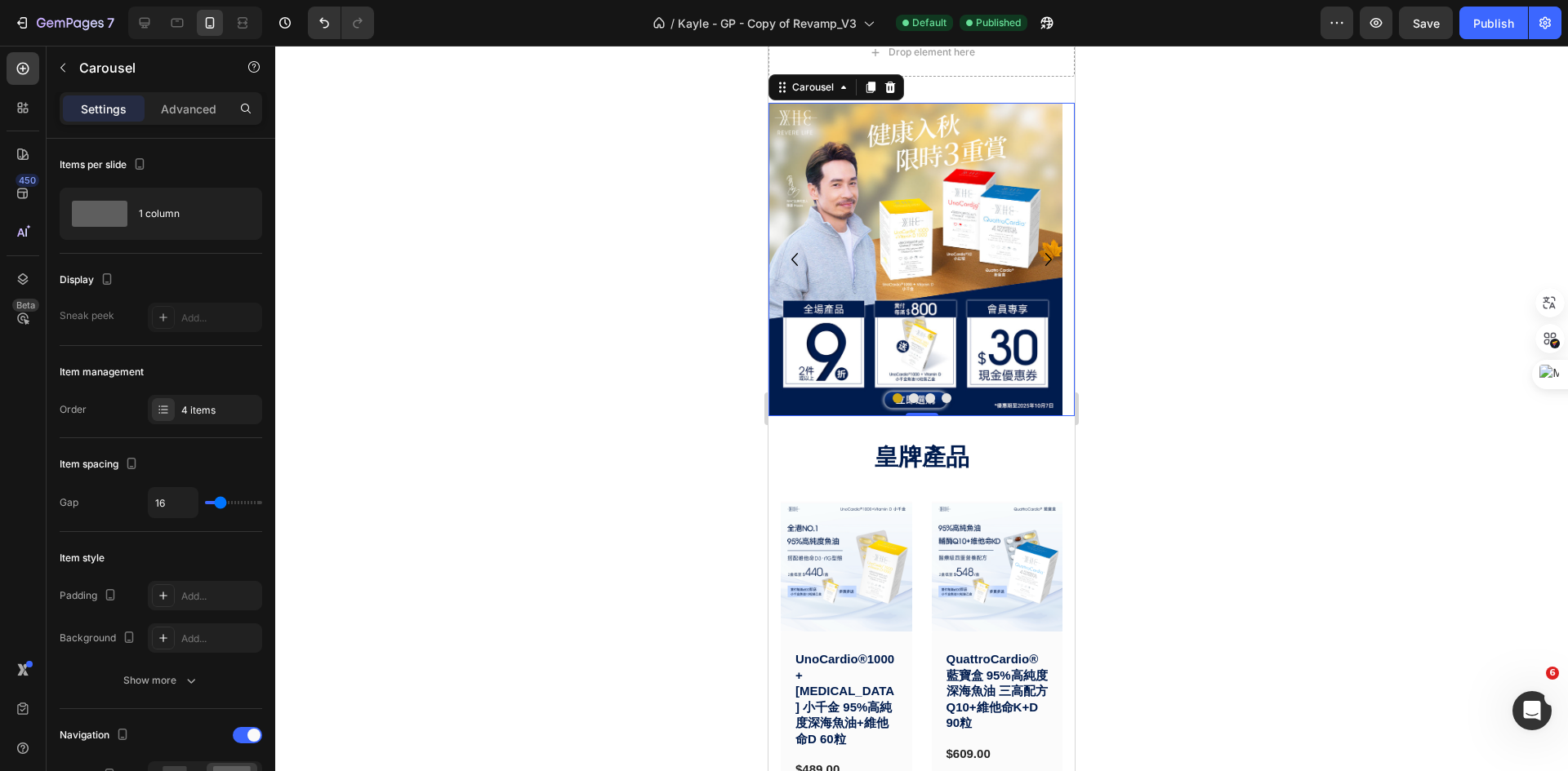
click at [909, 399] on button "Dot" at bounding box center [914, 398] width 10 height 10
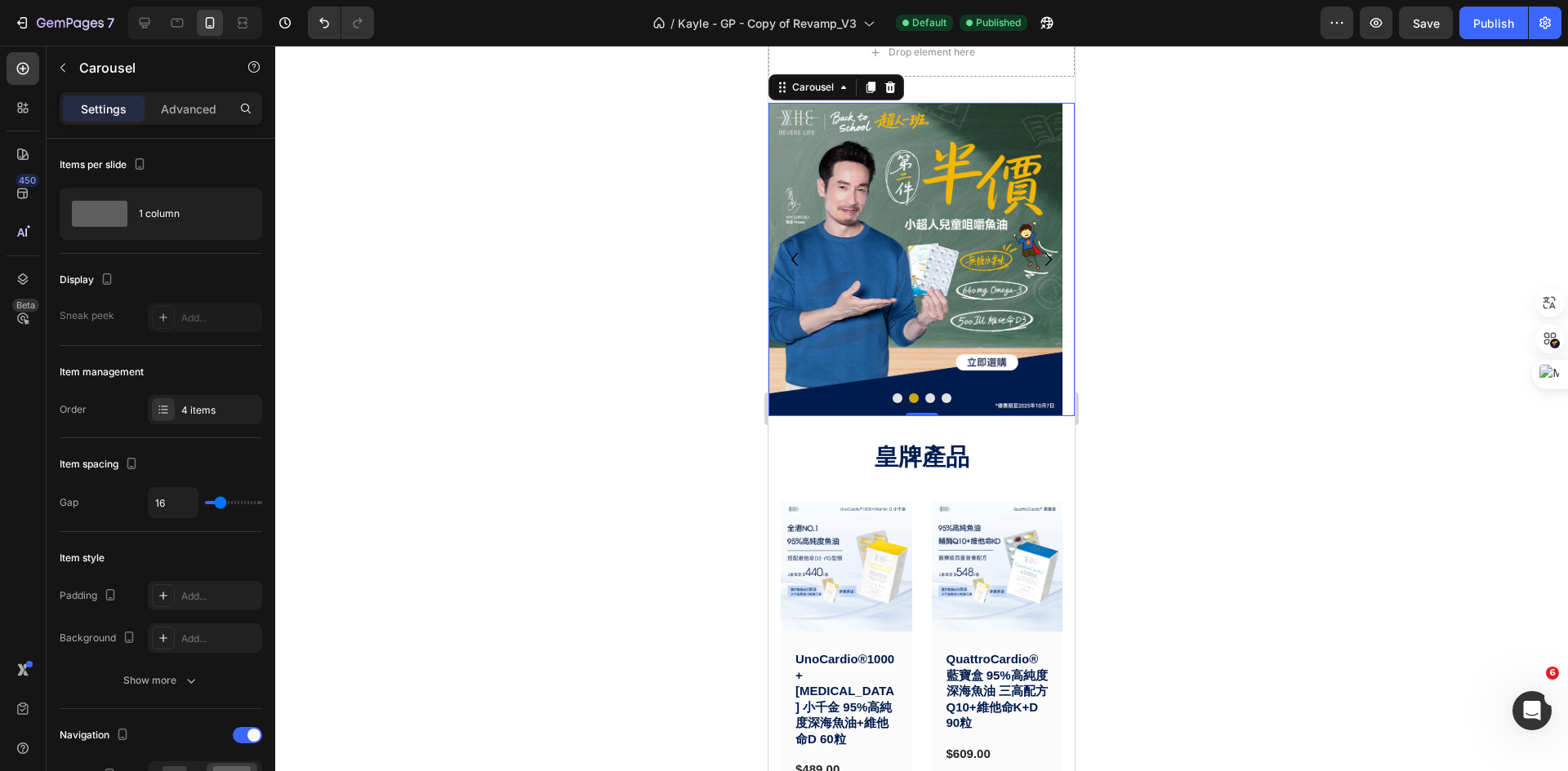
click at [925, 398] on button "Dot" at bounding box center [929, 398] width 10 height 10
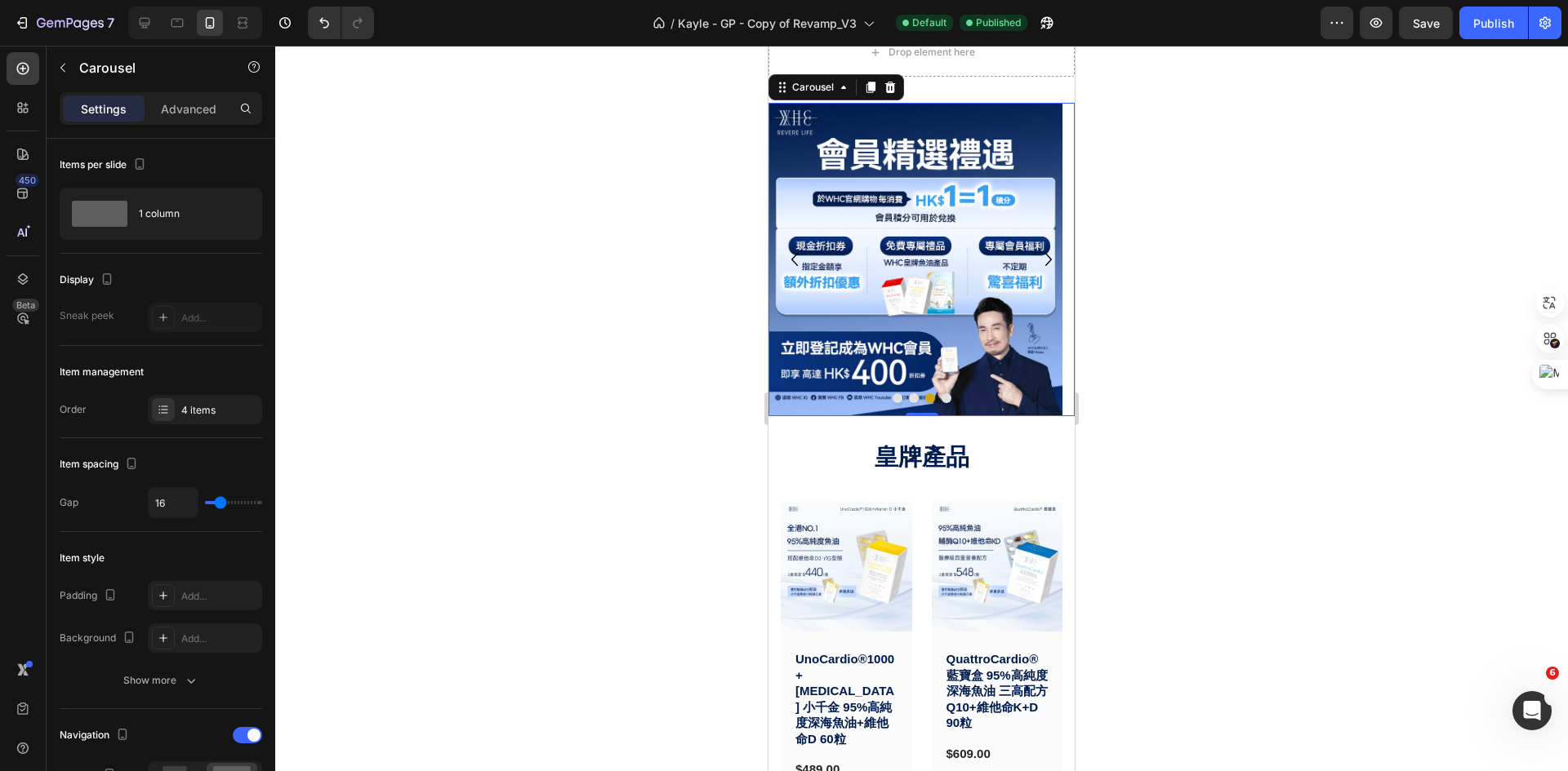
click at [941, 399] on button "Dot" at bounding box center [946, 398] width 10 height 10
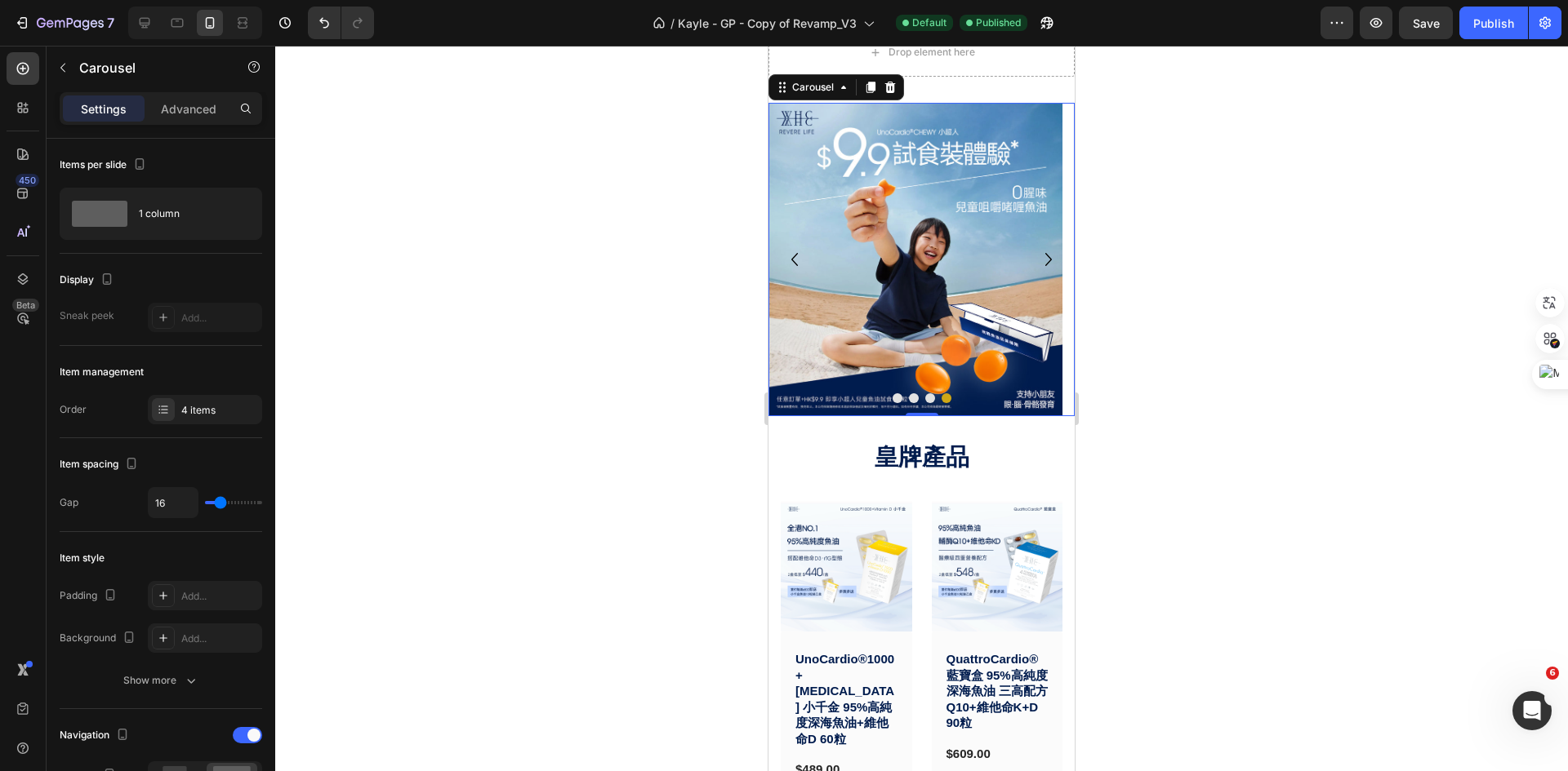
click at [893, 400] on button "Dot" at bounding box center [897, 398] width 10 height 10
